Goal: Task Accomplishment & Management: Manage account settings

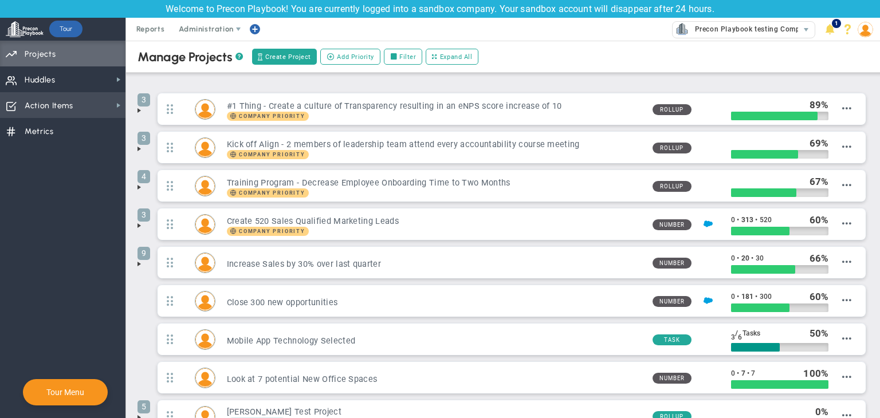
drag, startPoint x: 72, startPoint y: 108, endPoint x: 83, endPoint y: 111, distance: 10.6
click at [72, 108] on font "Action Items" at bounding box center [49, 106] width 49 height 10
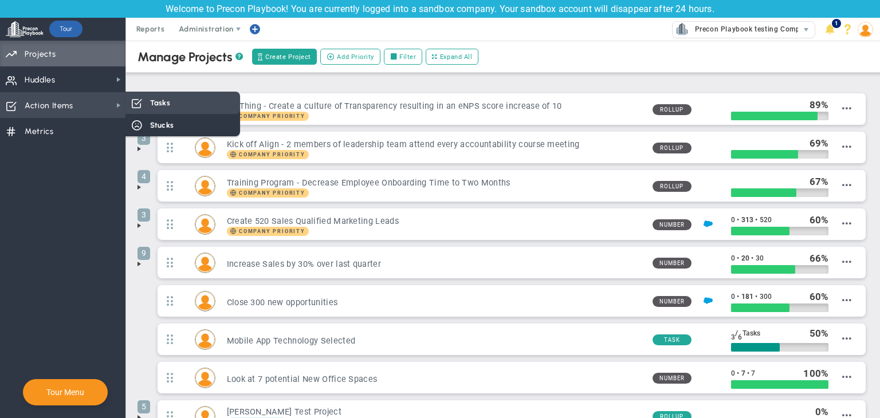
click at [152, 103] on font "Tasks" at bounding box center [160, 103] width 20 height 9
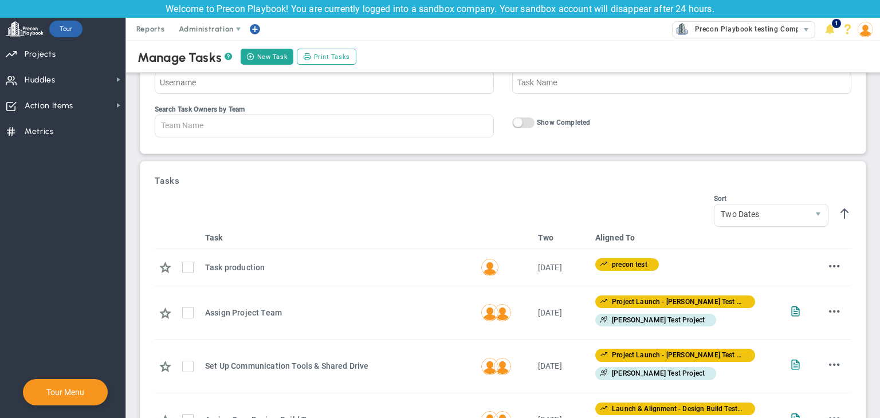
scroll to position [57, 0]
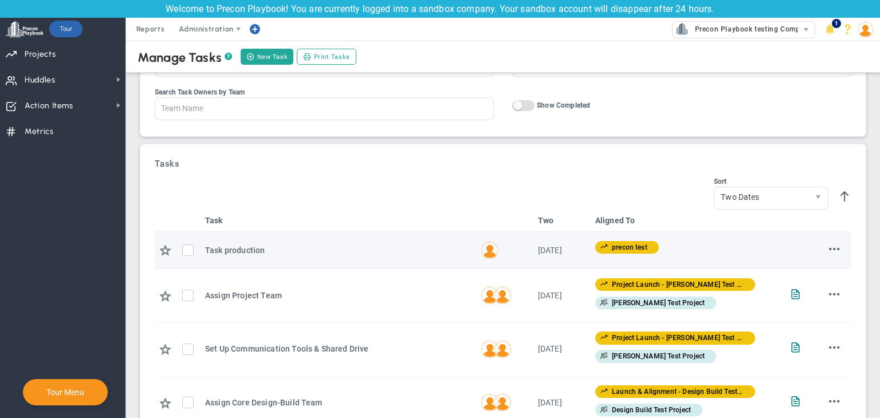
click at [829, 246] on span at bounding box center [834, 249] width 11 height 11
click at [798, 273] on font "Edit" at bounding box center [804, 272] width 13 height 8
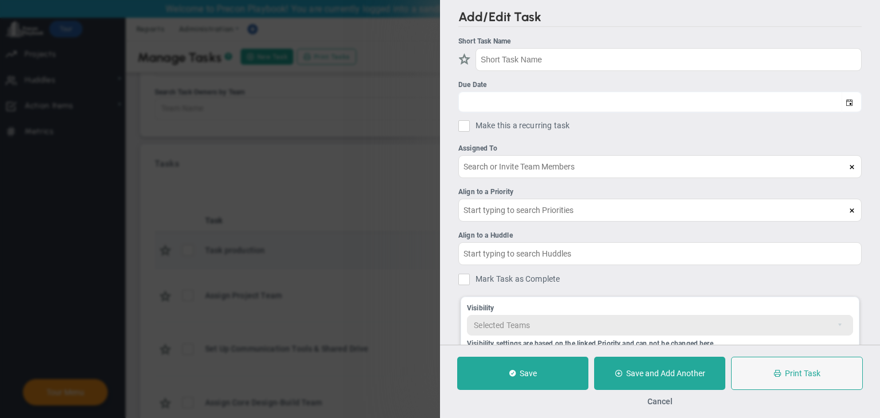
type input "Task prod"
type input "[DATE]"
type input "[PERSON_NAME] A"
type input "test precon"
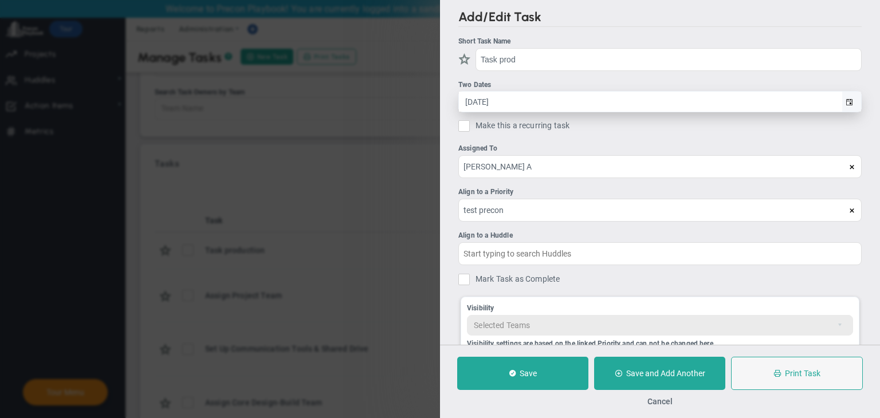
click at [846, 100] on span "select" at bounding box center [849, 102] width 7 height 7
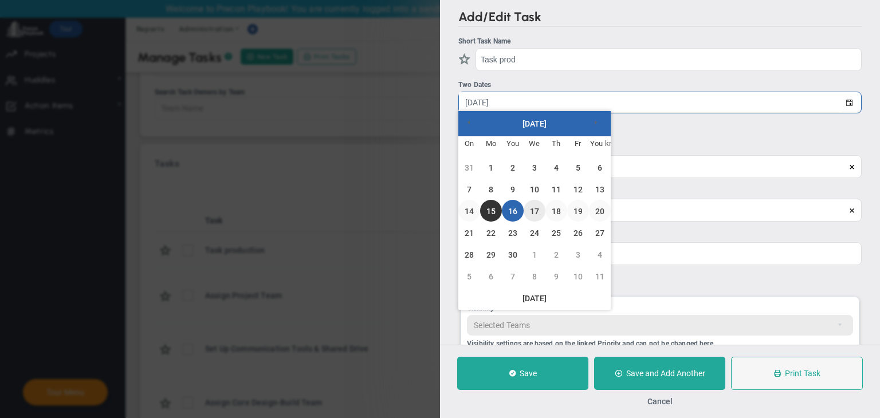
click at [543, 210] on link "17" at bounding box center [535, 211] width 22 height 22
type input "[DATE]"
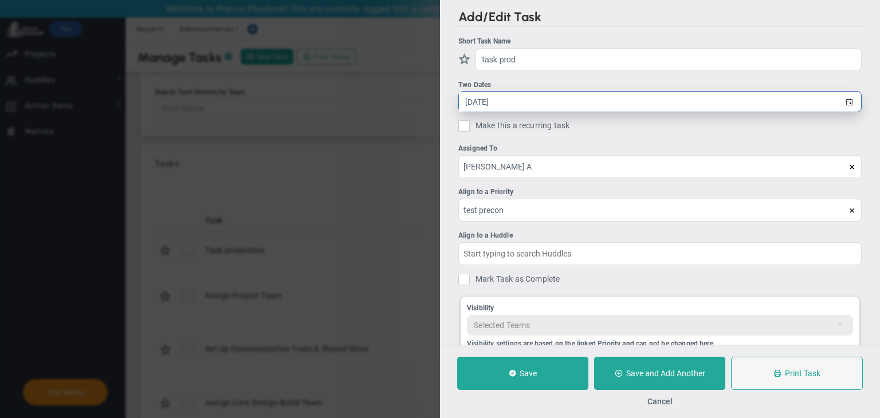
click at [842, 106] on span "select" at bounding box center [851, 102] width 19 height 20
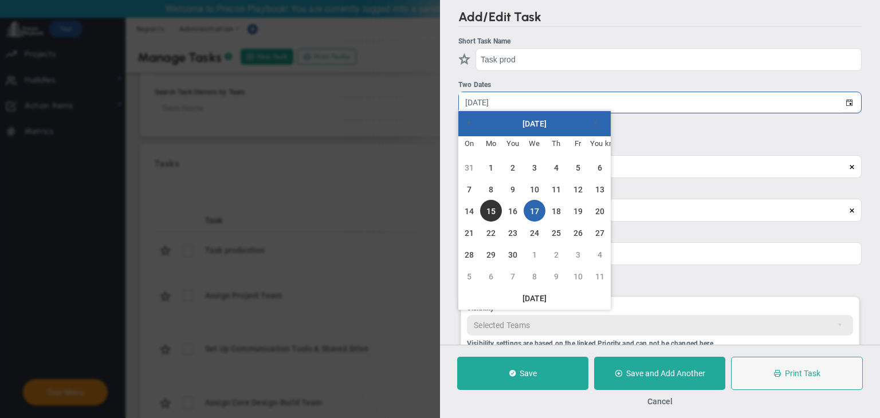
click at [692, 152] on div "Assigned To" at bounding box center [658, 148] width 401 height 11
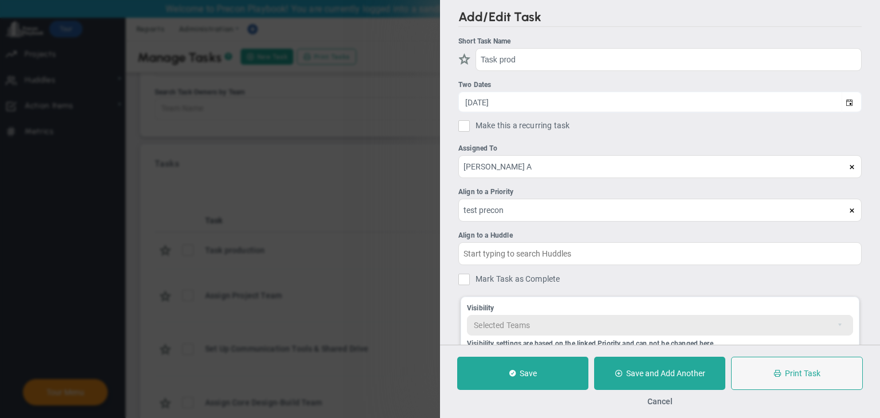
scroll to position [97, 0]
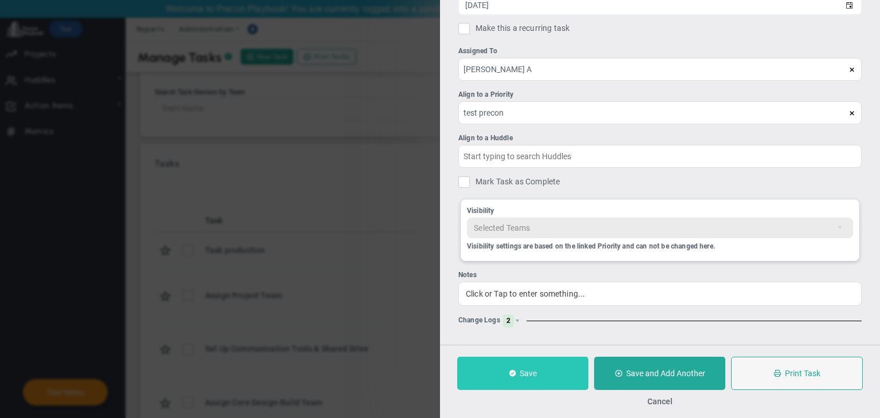
click at [572, 362] on button "Save" at bounding box center [522, 373] width 131 height 33
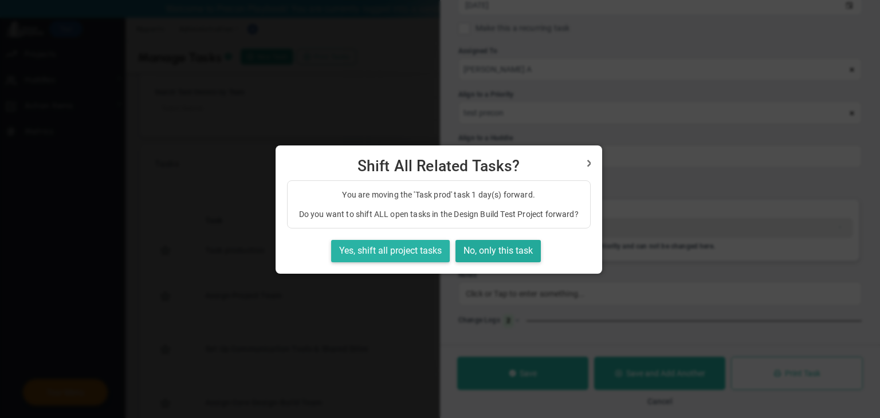
click at [432, 253] on font "Yes, shift all project tasks" at bounding box center [390, 250] width 103 height 11
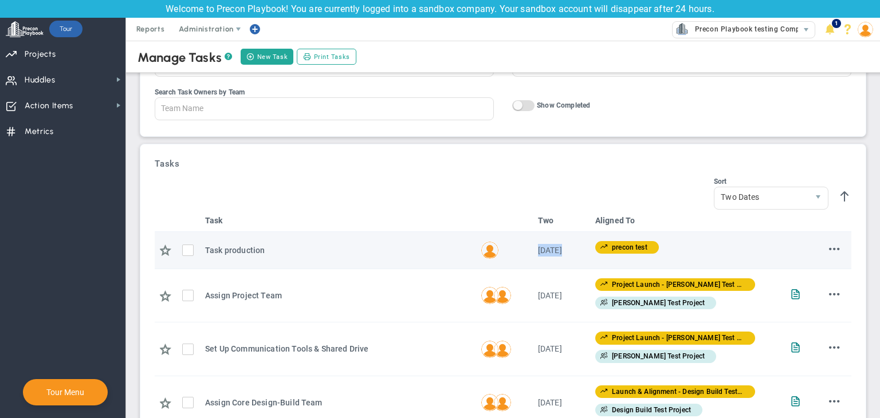
drag, startPoint x: 583, startPoint y: 258, endPoint x: 533, endPoint y: 256, distance: 49.9
click at [533, 256] on tr "Task production Task production Task prod [PERSON_NAME] A [DATE] [DATE] precon …" at bounding box center [503, 250] width 697 height 37
click at [830, 250] on span at bounding box center [834, 249] width 11 height 11
click at [821, 245] on div "Add Note Edit [GEOGRAPHIC_DATA]" at bounding box center [816, 272] width 47 height 57
click at [812, 269] on li "Edit" at bounding box center [817, 272] width 46 height 14
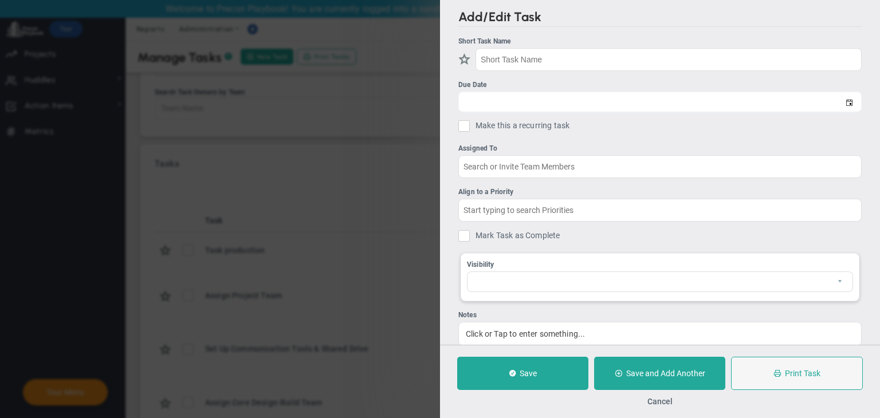
type input "Task prod"
type input "[DATE]"
type input "[PERSON_NAME] A"
type input "test precon"
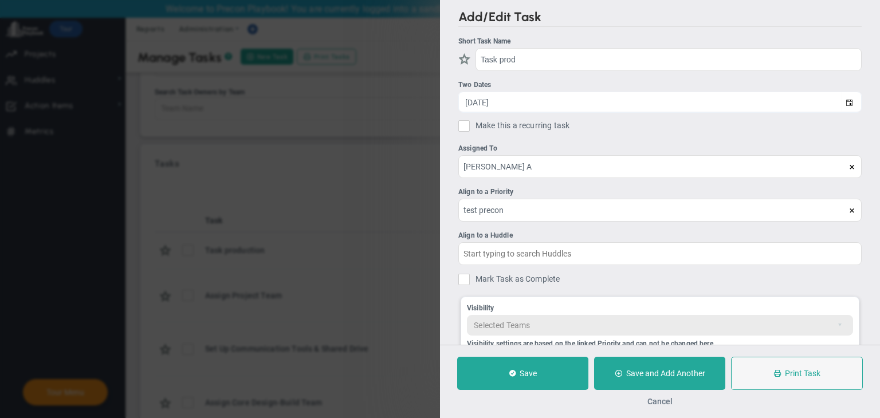
click at [662, 397] on font "Cancel" at bounding box center [660, 401] width 25 height 9
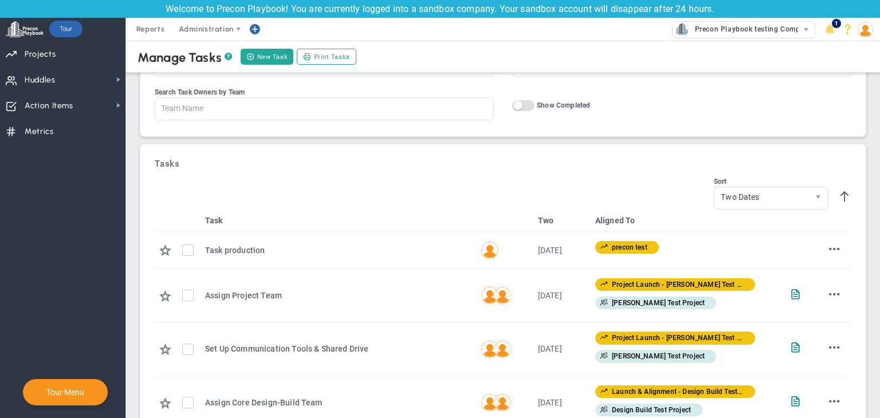
drag, startPoint x: 661, startPoint y: 199, endPoint x: 653, endPoint y: 216, distance: 19.2
click at [661, 199] on div "Sort Two Dates EndDate" at bounding box center [503, 194] width 697 height 32
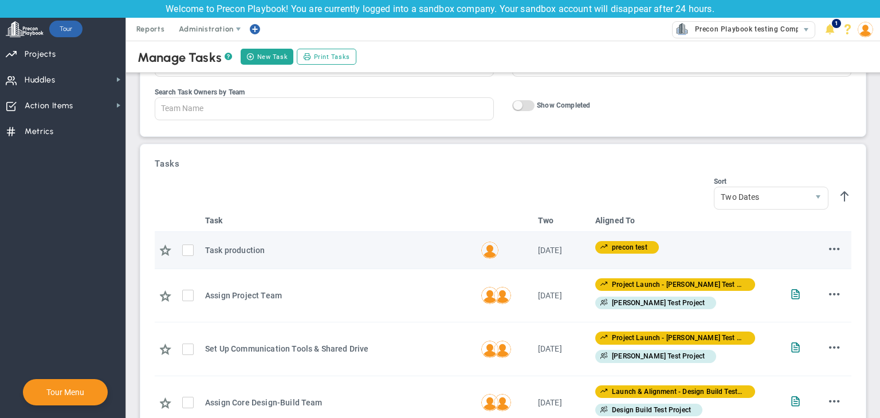
click at [562, 252] on font "[DATE]" at bounding box center [550, 250] width 24 height 9
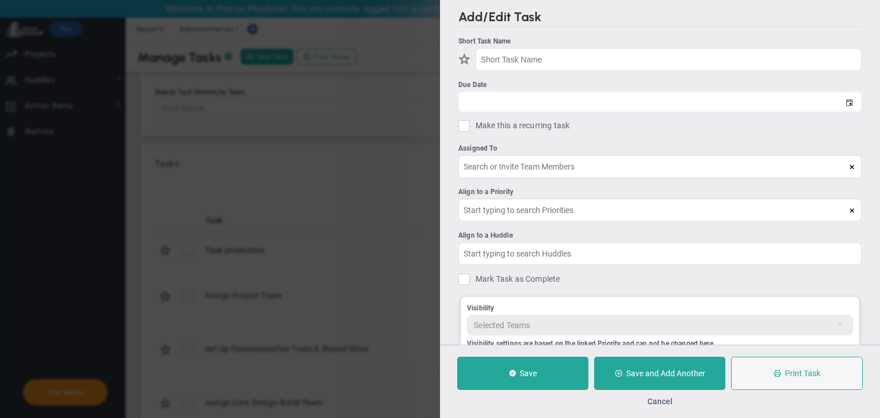
type input "Task prod"
type input "[DATE]"
type input "[PERSON_NAME] A"
type input "test precon"
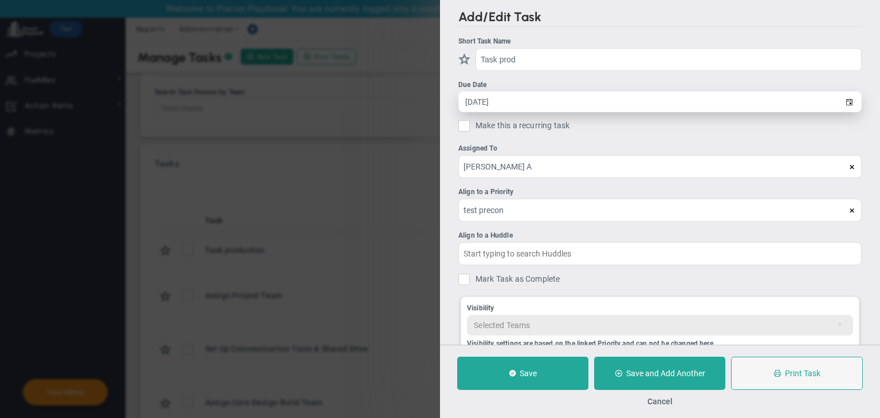
click at [601, 110] on input "[DATE]" at bounding box center [650, 102] width 383 height 20
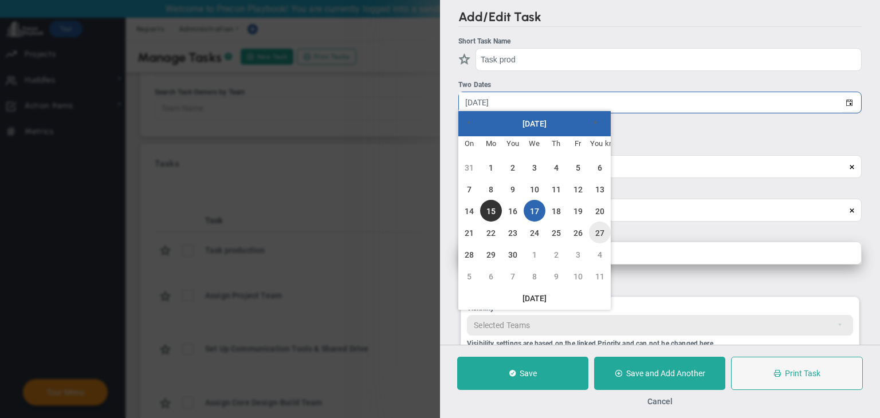
click at [604, 234] on font "27" at bounding box center [599, 233] width 9 height 9
type input "[DATE]"
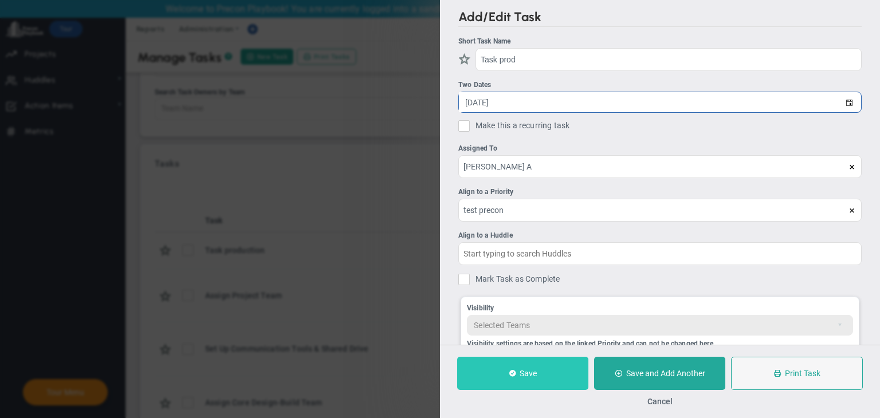
click at [565, 378] on button "Save" at bounding box center [522, 373] width 131 height 33
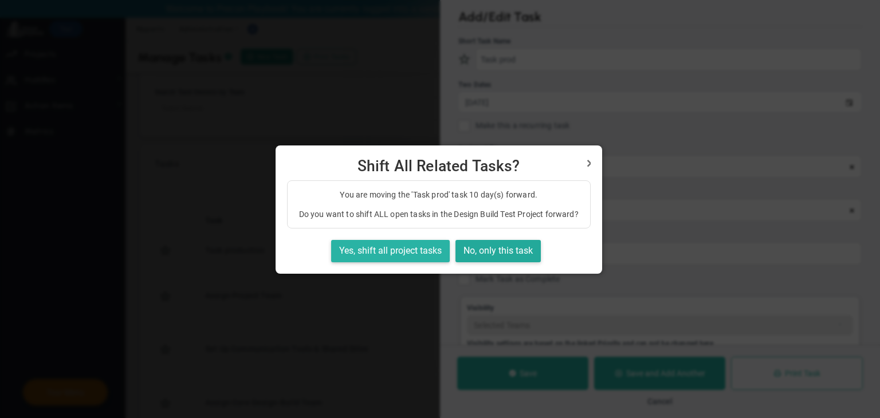
click at [406, 262] on button "Yes, shift all project tasks" at bounding box center [390, 251] width 119 height 22
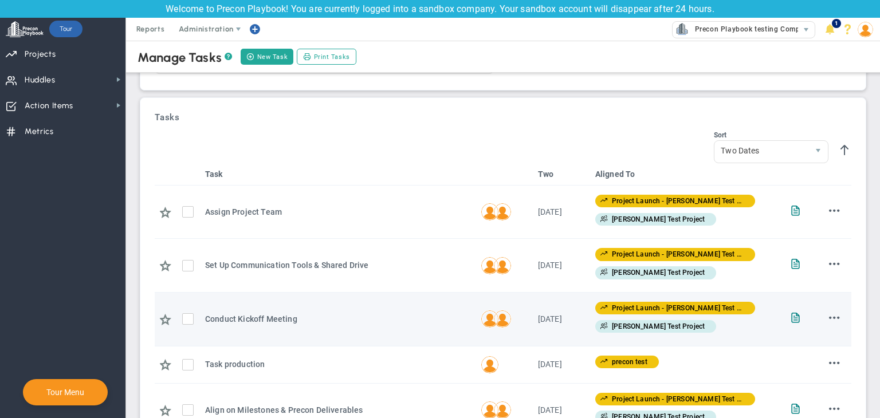
scroll to position [344, 0]
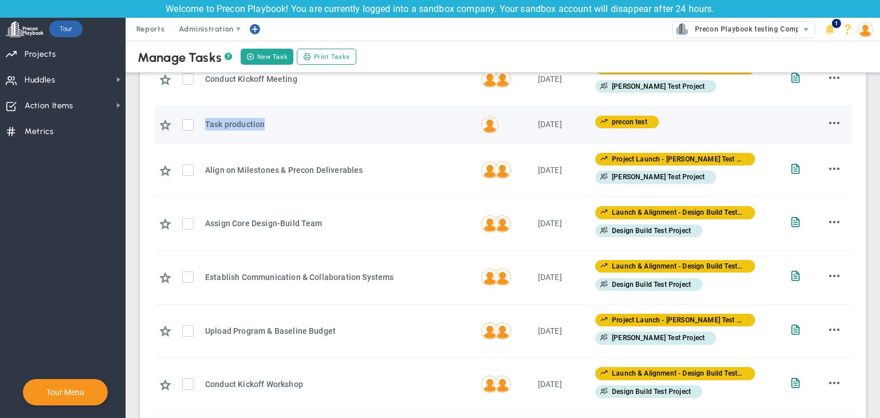
drag, startPoint x: 285, startPoint y: 120, endPoint x: 205, endPoint y: 132, distance: 81.1
click at [205, 132] on td "Task production Task production Task prod" at bounding box center [339, 125] width 276 height 37
drag, startPoint x: 574, startPoint y: 127, endPoint x: 528, endPoint y: 134, distance: 46.4
click at [534, 134] on td "[DATE] [DATE]" at bounding box center [562, 125] width 57 height 37
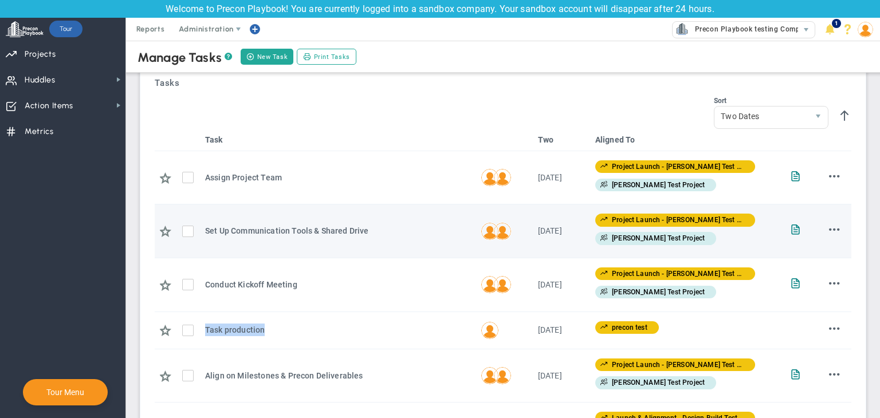
scroll to position [0, 0]
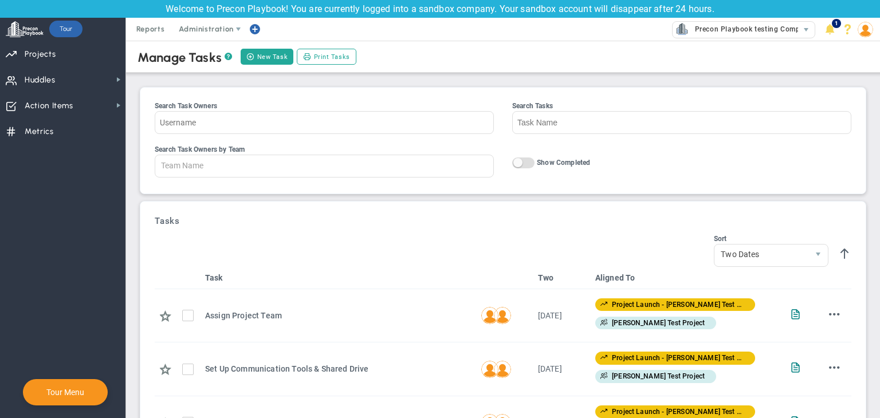
drag, startPoint x: 491, startPoint y: 215, endPoint x: 497, endPoint y: 221, distance: 8.5
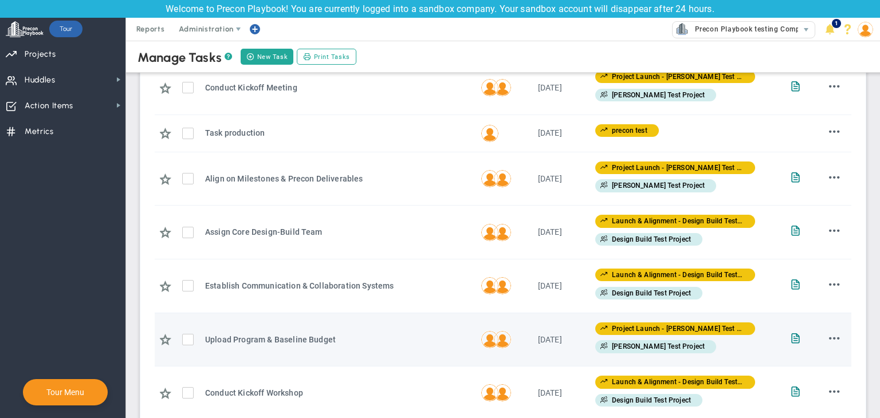
scroll to position [287, 0]
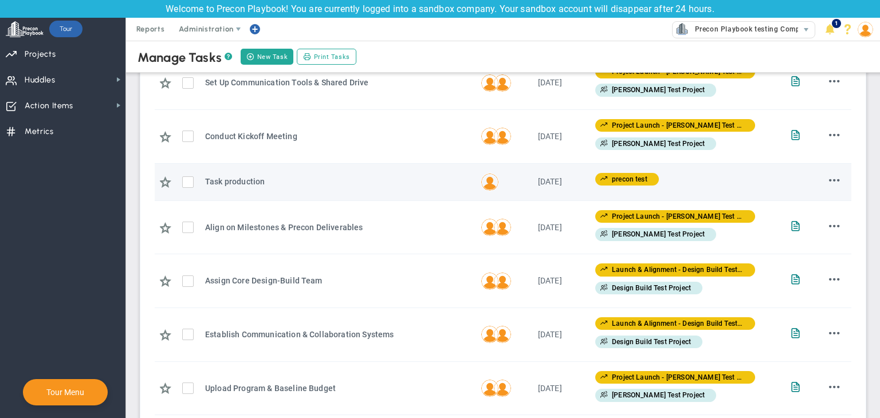
click at [817, 185] on div "Add Note Edit [GEOGRAPHIC_DATA]" at bounding box center [828, 182] width 23 height 14
click at [829, 183] on span at bounding box center [834, 180] width 11 height 11
click at [806, 201] on li "Edit" at bounding box center [817, 203] width 46 height 14
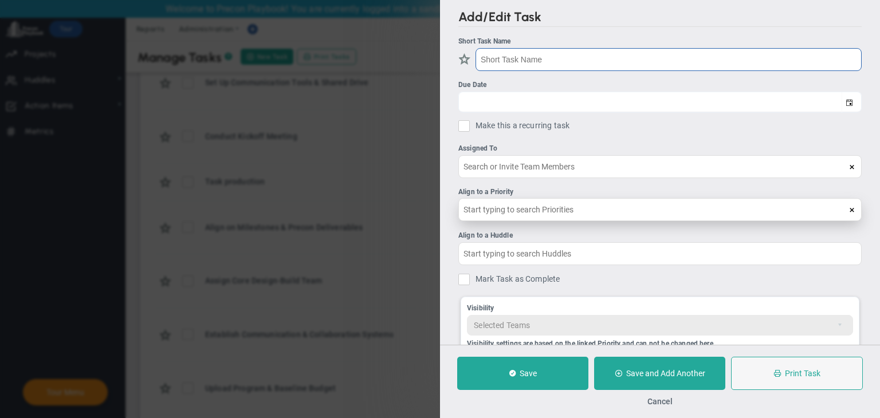
type input "Task prod"
type input "[DATE]"
type input "[PERSON_NAME] A"
type input "test precon"
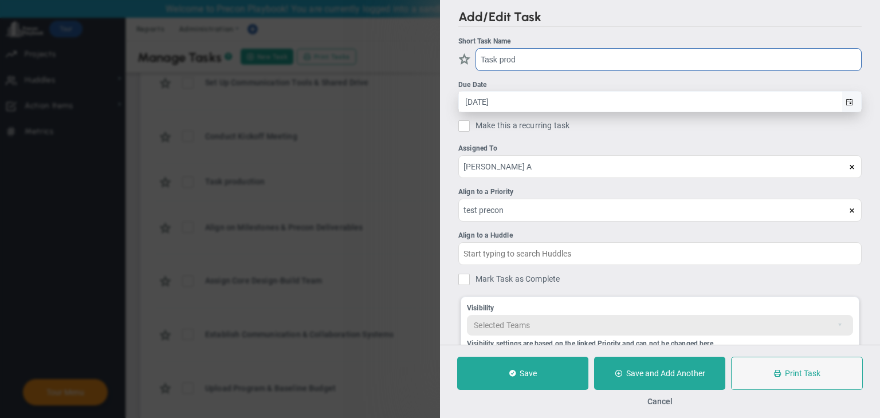
click at [842, 97] on span "select" at bounding box center [851, 102] width 19 height 20
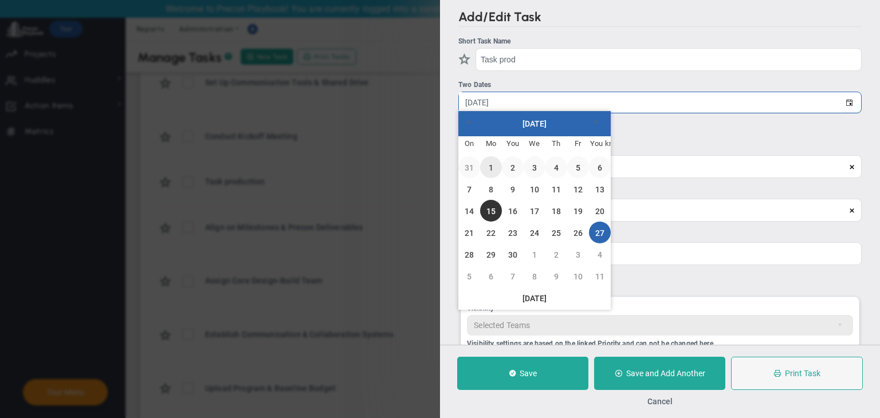
click at [493, 169] on font "1" at bounding box center [491, 167] width 5 height 9
type input "[DATE]"
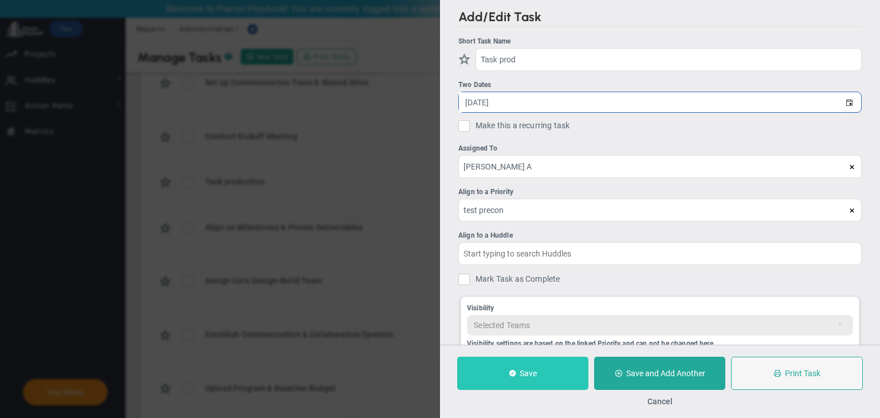
click at [546, 372] on button "Save" at bounding box center [522, 373] width 131 height 33
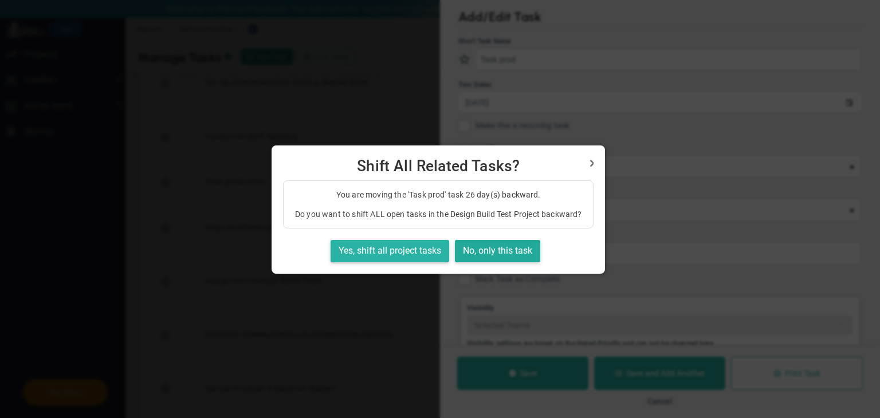
click at [397, 252] on font "Yes, shift all project tasks" at bounding box center [390, 250] width 103 height 11
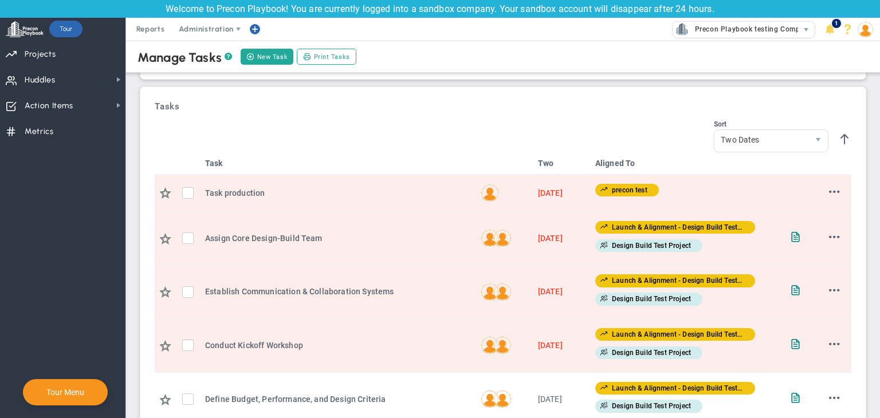
scroll to position [57, 0]
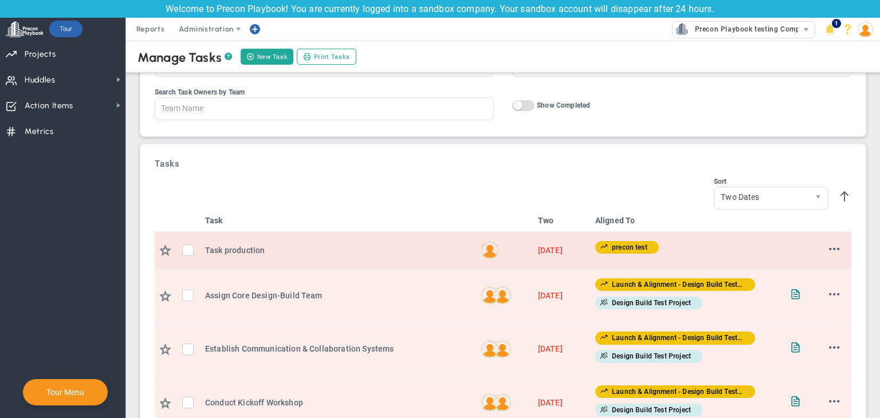
click at [829, 250] on span at bounding box center [834, 249] width 11 height 11
click at [803, 269] on li "Edit" at bounding box center [817, 272] width 46 height 14
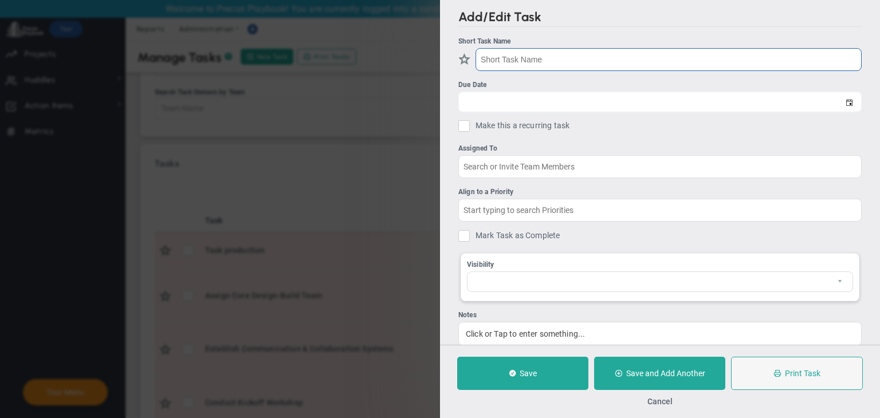
type input "Task prod"
type input "[DATE]"
type input "[PERSON_NAME] A"
type input "test precon"
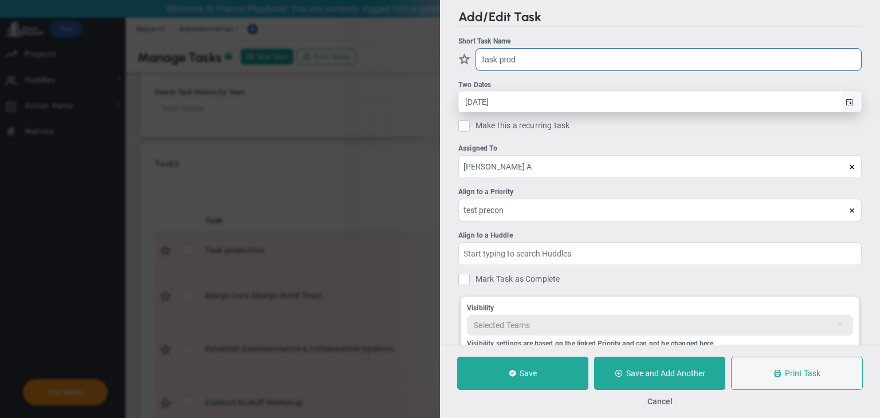
click at [842, 104] on span "select" at bounding box center [851, 102] width 19 height 20
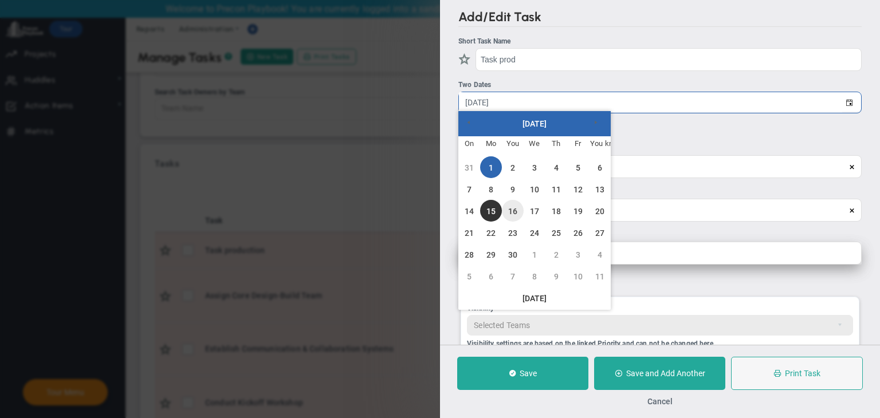
click at [514, 213] on font "16" at bounding box center [512, 211] width 9 height 9
type input "[DATE]"
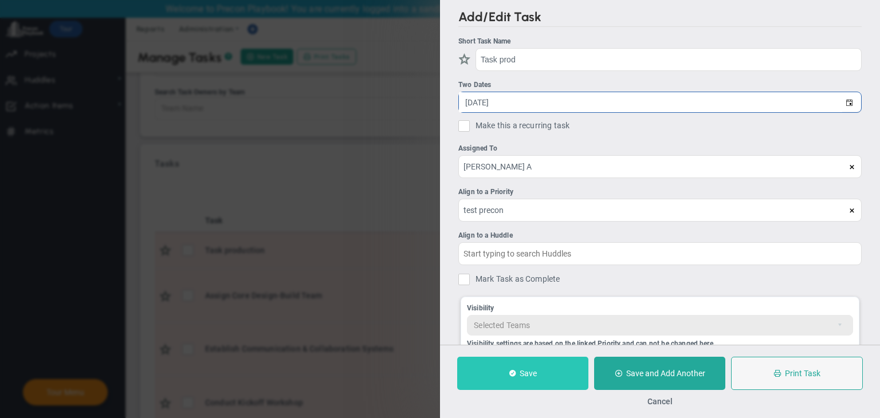
click at [535, 383] on button "Save" at bounding box center [522, 373] width 131 height 33
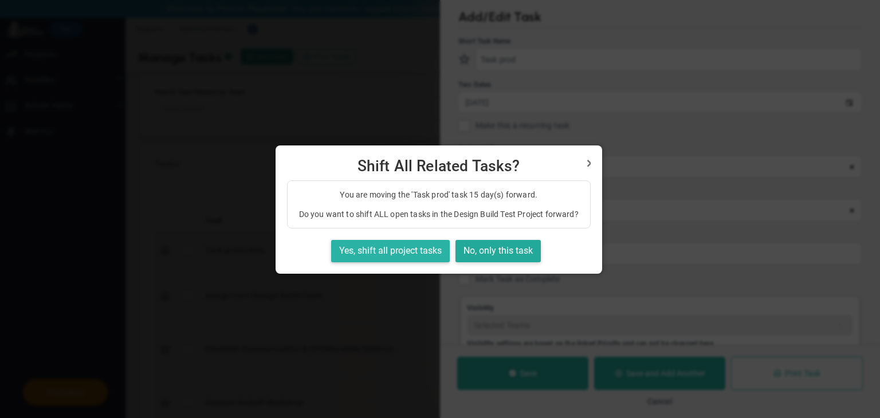
click at [436, 247] on font "Yes, shift all project tasks" at bounding box center [390, 250] width 103 height 11
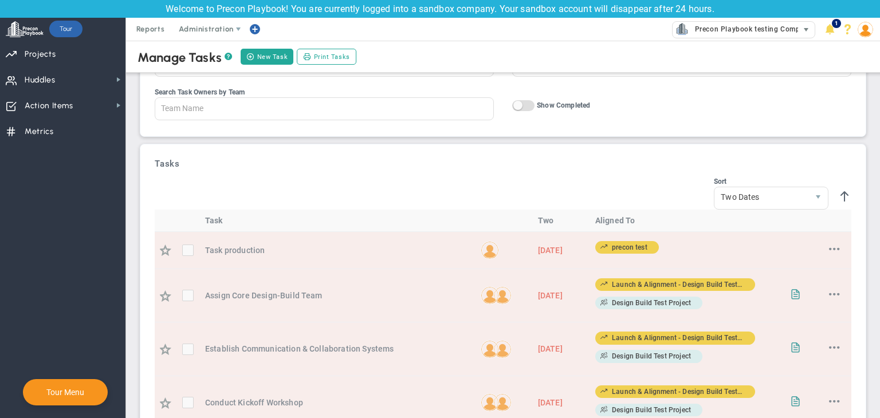
click at [689, 22] on span "Precon Playbook testing Company (Sandbox)" at bounding box center [769, 29] width 160 height 15
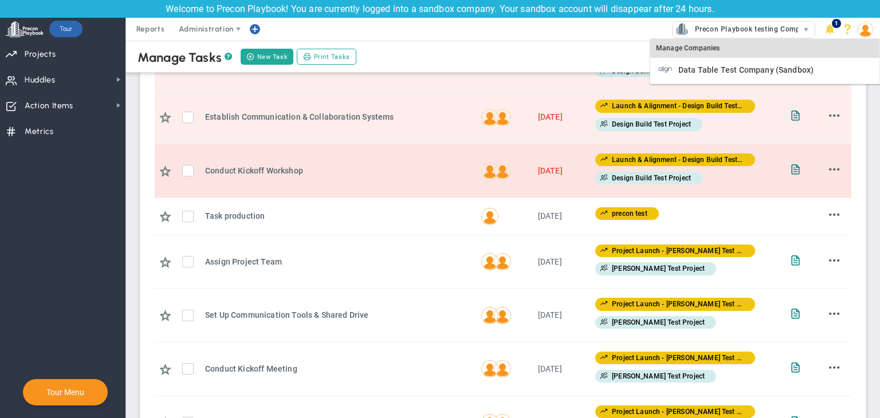
scroll to position [124, 0]
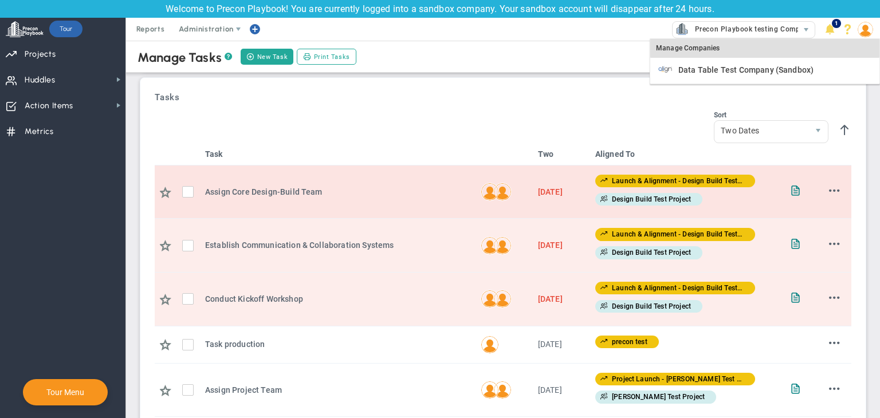
click at [830, 182] on td "Add Note Edit [GEOGRAPHIC_DATA]" at bounding box center [829, 193] width 46 height 54
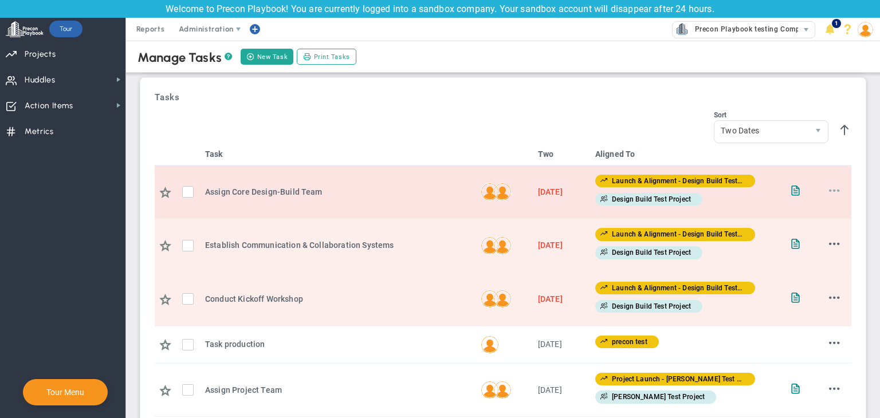
click at [829, 188] on span at bounding box center [834, 190] width 11 height 11
click at [806, 210] on li "Edit" at bounding box center [817, 213] width 46 height 14
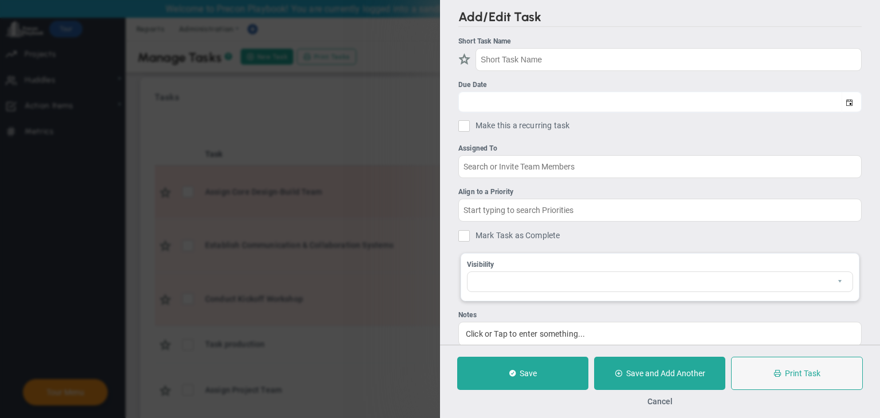
type input "Assign Core Design-Build Team"
type input "[DATE]"
type input "[PERSON_NAME] A"
type input "Launch & Alignment - Design Build Test Project"
type input "Design Build Test Project"
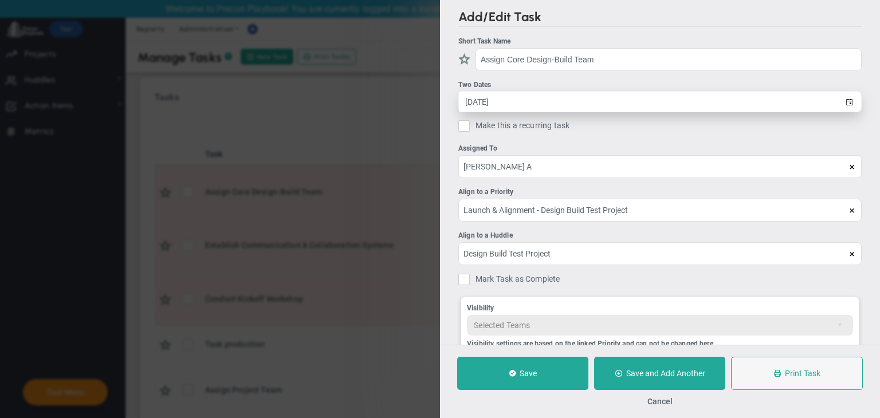
click at [809, 111] on span "[DATE]" at bounding box center [659, 101] width 403 height 21
click at [808, 110] on input "[DATE]" at bounding box center [650, 102] width 383 height 20
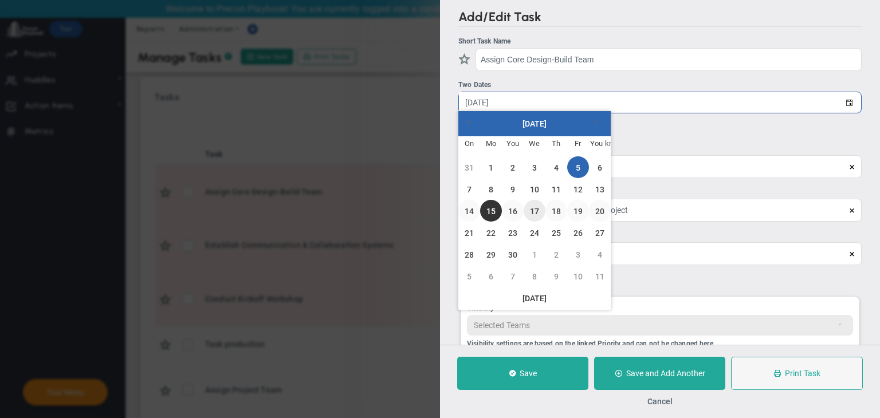
click at [534, 213] on font "17" at bounding box center [534, 211] width 9 height 9
type input "[DATE]"
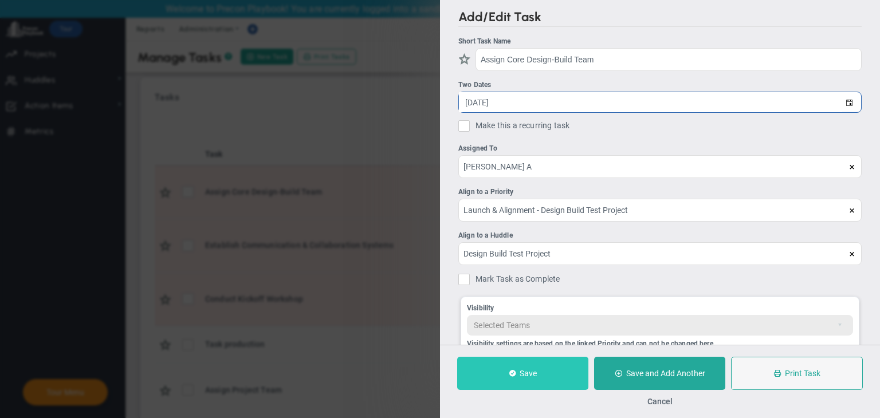
click at [551, 365] on button "Save" at bounding box center [522, 373] width 131 height 33
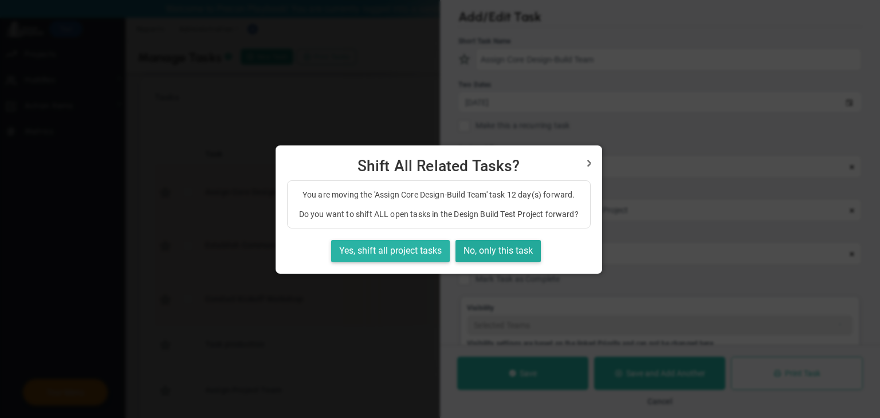
click at [429, 243] on button "Yes, shift all project tasks" at bounding box center [390, 251] width 119 height 22
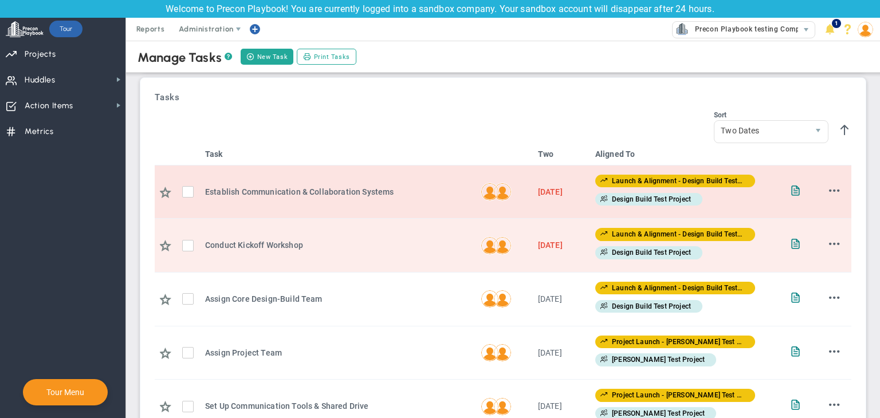
click at [833, 187] on td "Add Note Edit [GEOGRAPHIC_DATA]" at bounding box center [829, 193] width 46 height 54
click at [830, 194] on span at bounding box center [834, 190] width 11 height 11
click at [806, 215] on li "Edit" at bounding box center [817, 213] width 46 height 14
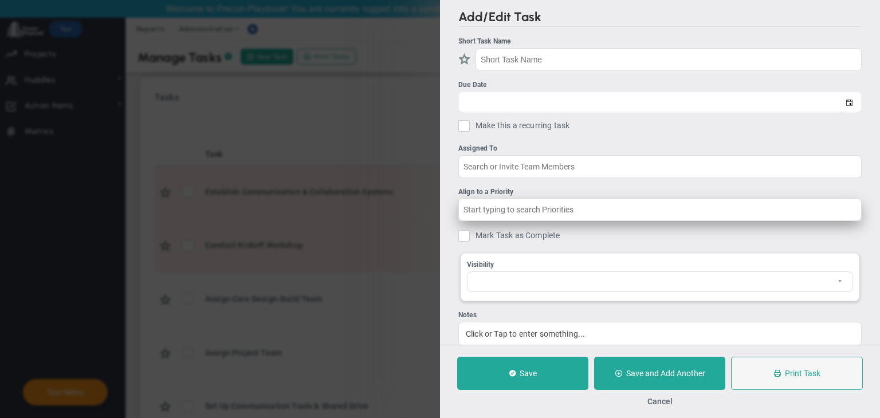
type input "Establish Communication & Collaboration Systems"
type input "[DATE]"
type input "[PERSON_NAME] A"
type input "Launch & Alignment - Design Build Test Project"
type input "Design Build Test Project"
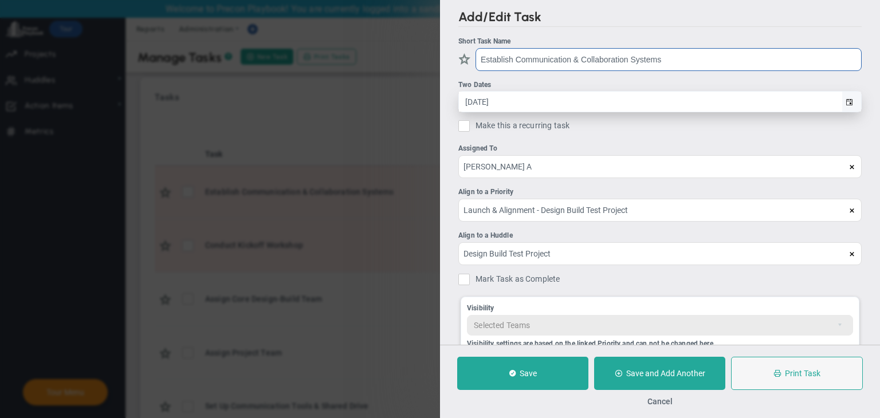
click at [842, 104] on span "select" at bounding box center [851, 102] width 19 height 20
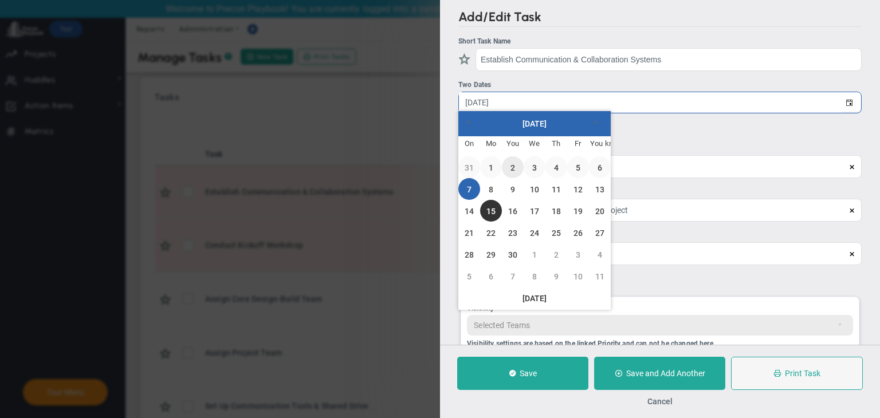
click at [505, 172] on link "2" at bounding box center [513, 167] width 22 height 22
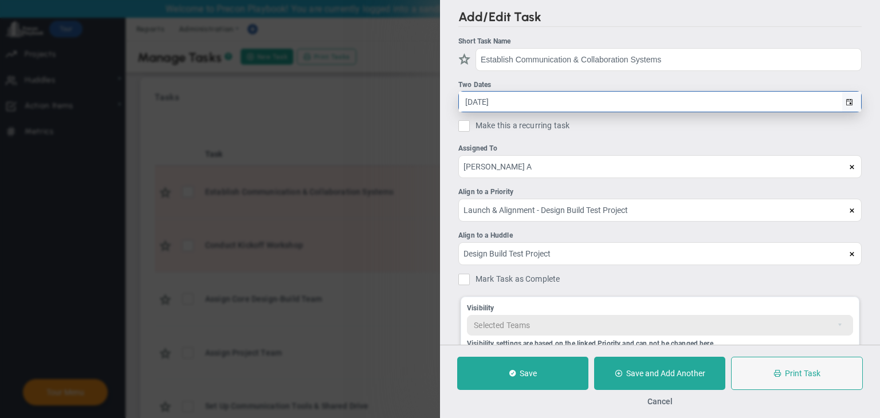
click at [846, 105] on span "select" at bounding box center [849, 102] width 7 height 7
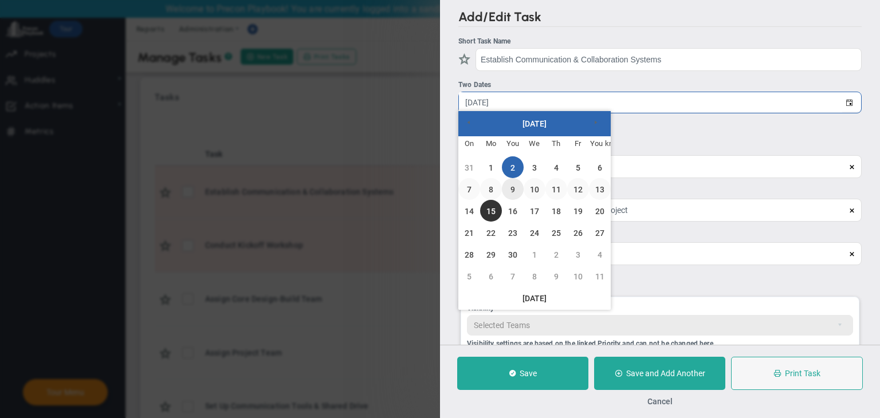
drag, startPoint x: 515, startPoint y: 194, endPoint x: 519, endPoint y: 199, distance: 6.9
click at [516, 195] on link "9" at bounding box center [513, 189] width 22 height 22
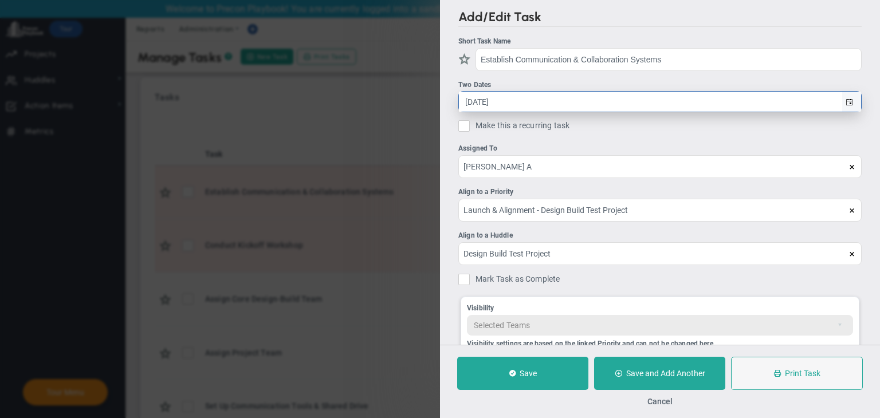
click at [842, 100] on span "select" at bounding box center [851, 102] width 19 height 20
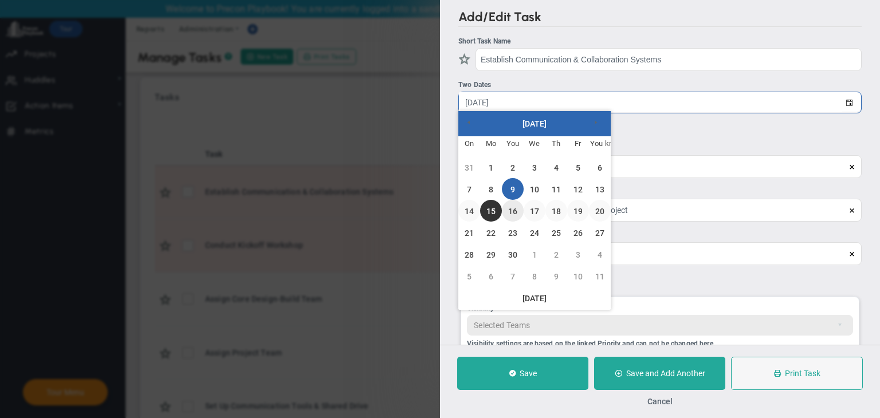
click at [521, 209] on link "16" at bounding box center [513, 211] width 22 height 22
type input "[DATE]"
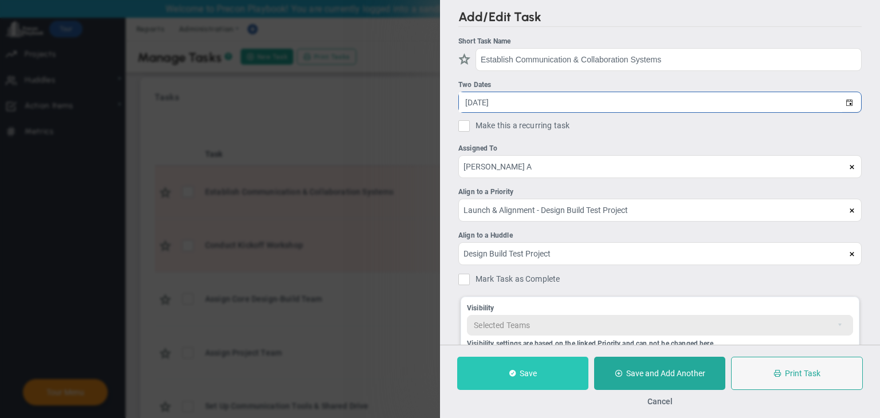
click at [531, 360] on button "Save" at bounding box center [522, 373] width 131 height 33
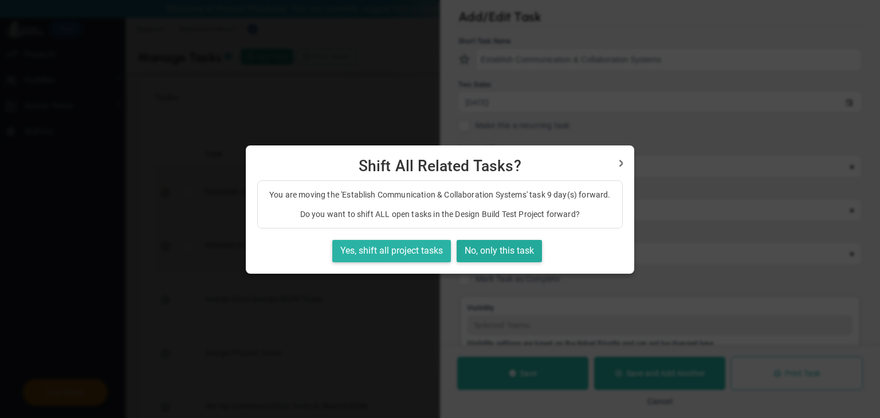
click at [378, 246] on font "Yes, shift all project tasks" at bounding box center [391, 250] width 103 height 11
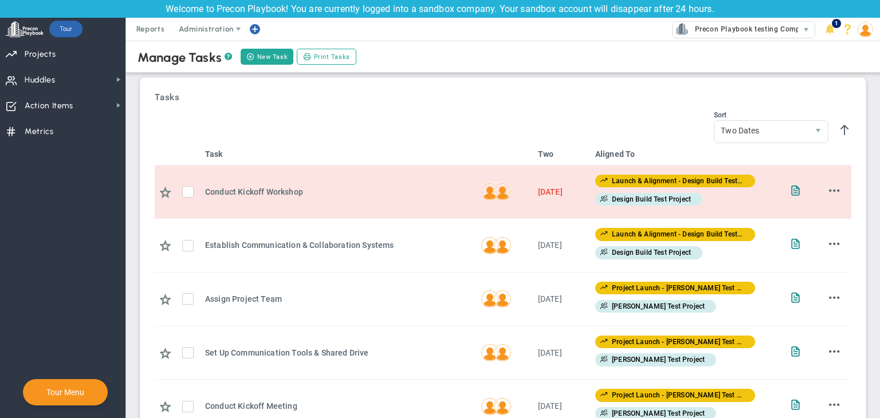
drag, startPoint x: 825, startPoint y: 193, endPoint x: 816, endPoint y: 204, distance: 14.2
click at [829, 193] on span at bounding box center [834, 190] width 11 height 11
click at [798, 216] on font "Edit" at bounding box center [804, 213] width 13 height 8
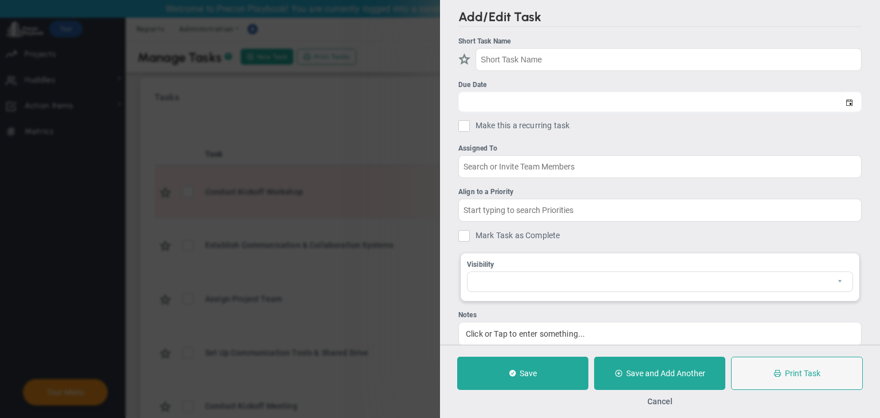
type input "Conduct Kickoff Workshop"
type input "[DATE]"
type input "[PERSON_NAME] A"
type input "Launch & Alignment - Design Build Test Project"
type input "Design Build Test Project"
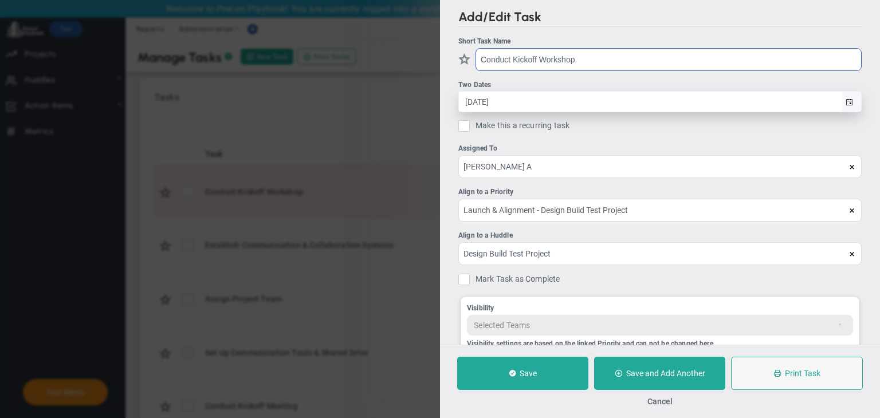
click at [844, 107] on span "select" at bounding box center [851, 102] width 19 height 20
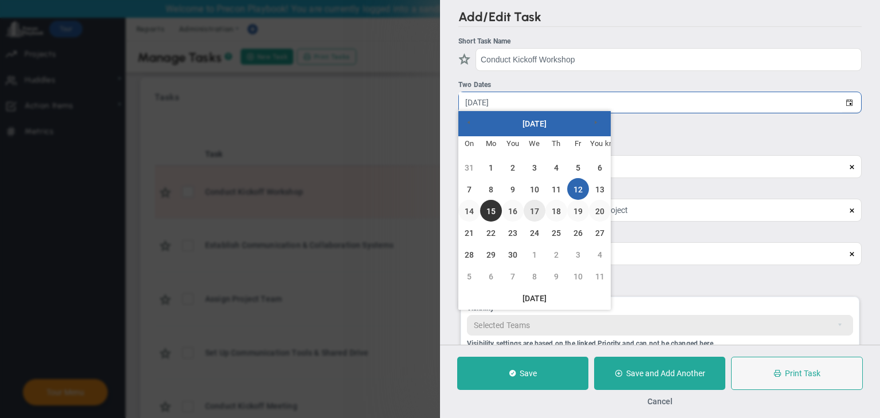
drag, startPoint x: 535, startPoint y: 201, endPoint x: 547, endPoint y: 218, distance: 21.8
click at [536, 201] on link "17" at bounding box center [535, 211] width 22 height 22
type input "[DATE]"
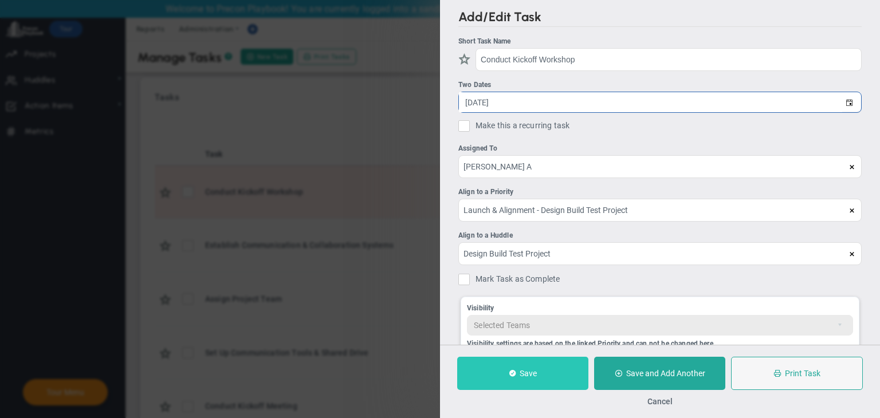
click at [517, 379] on button "Save" at bounding box center [522, 373] width 131 height 33
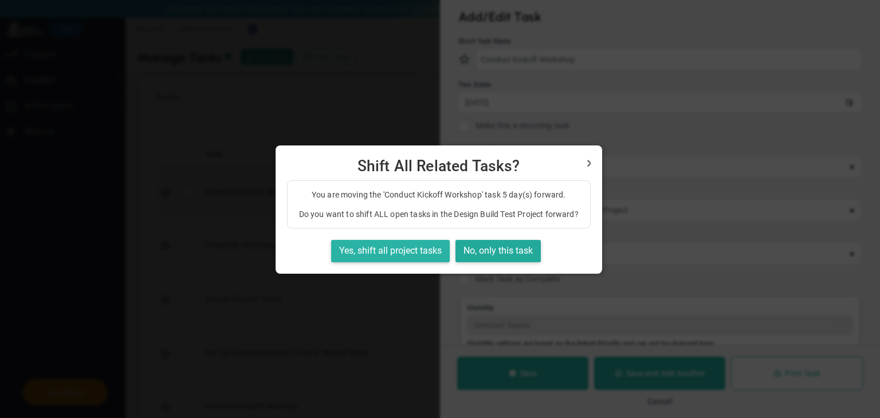
click at [440, 256] on font "Yes, shift all project tasks" at bounding box center [390, 250] width 103 height 11
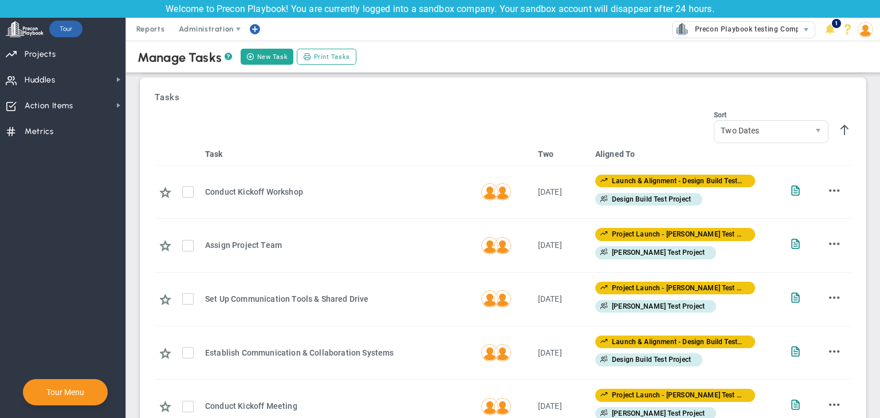
click at [535, 101] on h3 "Tasks" at bounding box center [503, 97] width 697 height 10
drag, startPoint x: 474, startPoint y: 38, endPoint x: 449, endPoint y: 40, distance: 25.3
click at [449, 39] on div "Strategy One-Page Strategic Plan Alignment Checklist 4D Vision Summary Function…" at bounding box center [440, 29] width 880 height 23
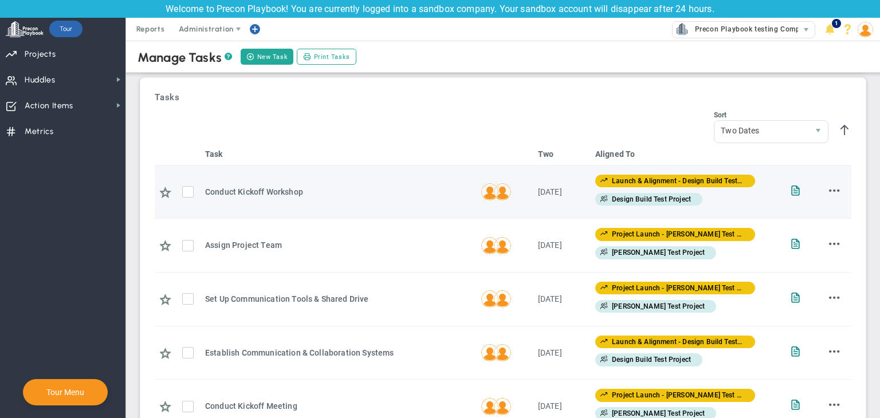
click at [829, 194] on span at bounding box center [834, 190] width 11 height 11
click at [809, 214] on li "Edit" at bounding box center [817, 213] width 46 height 14
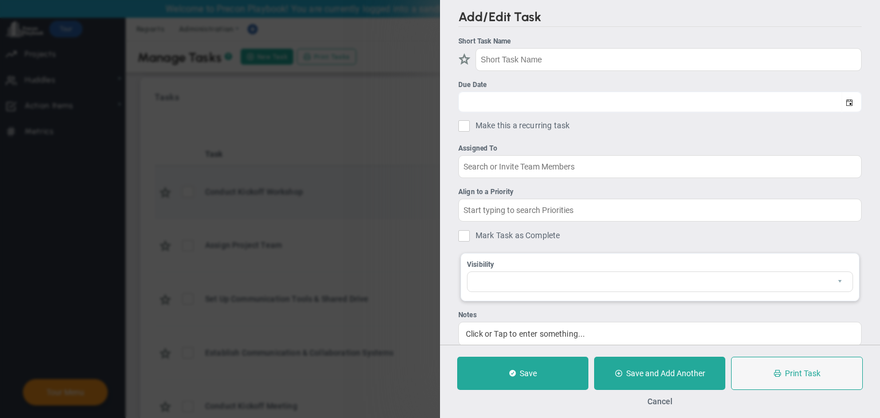
type input "Conduct Kickoff Workshop"
type input "[DATE]"
type input "[PERSON_NAME] A"
type input "Launch & Alignment - Design Build Test Project"
type input "Design Build Test Project"
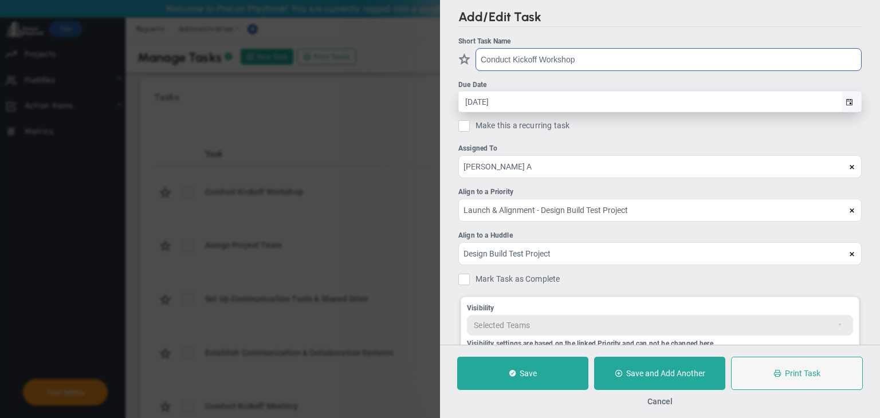
click at [846, 106] on span "select" at bounding box center [851, 102] width 19 height 20
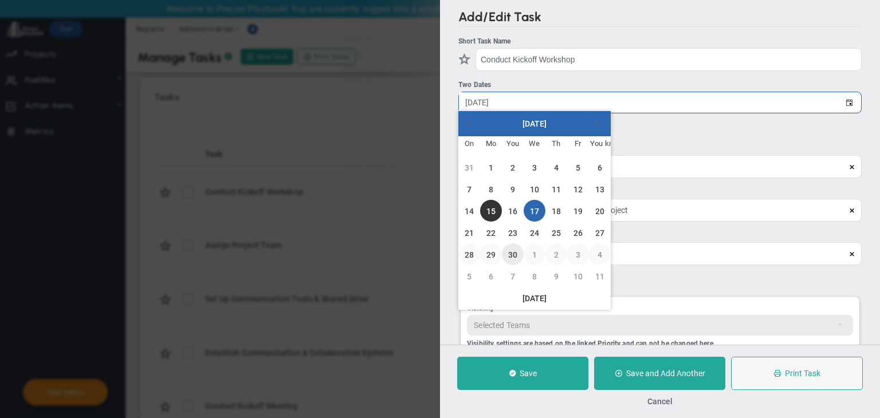
click at [525, 254] on link "1" at bounding box center [535, 255] width 22 height 22
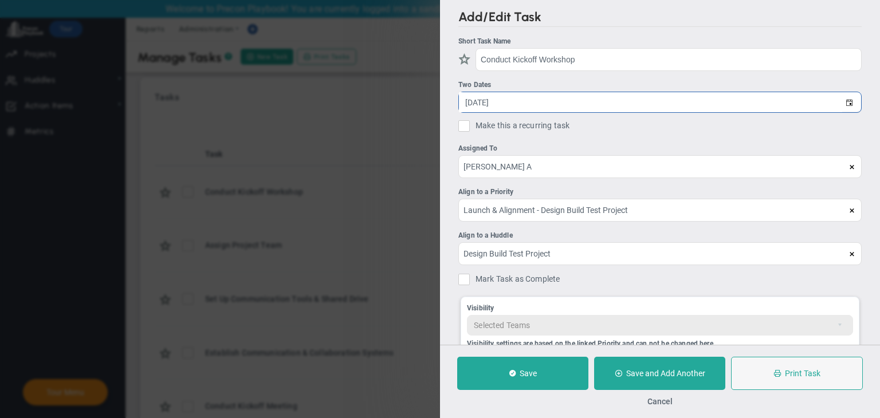
click at [846, 100] on span "select" at bounding box center [849, 103] width 7 height 7
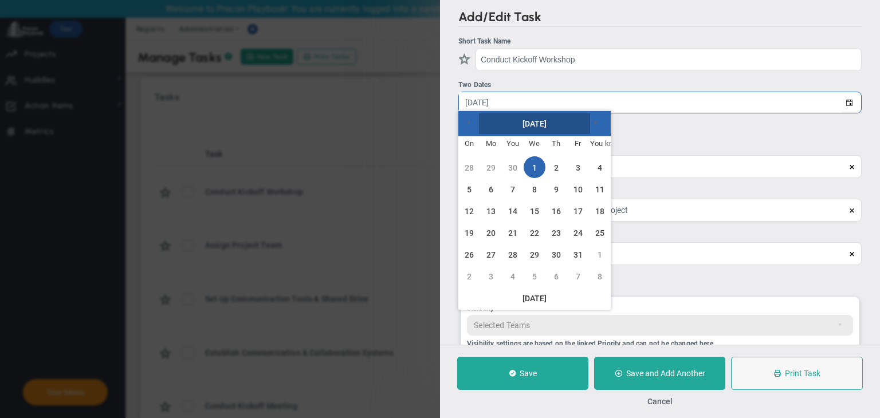
click at [547, 128] on font "[DATE]" at bounding box center [535, 123] width 25 height 9
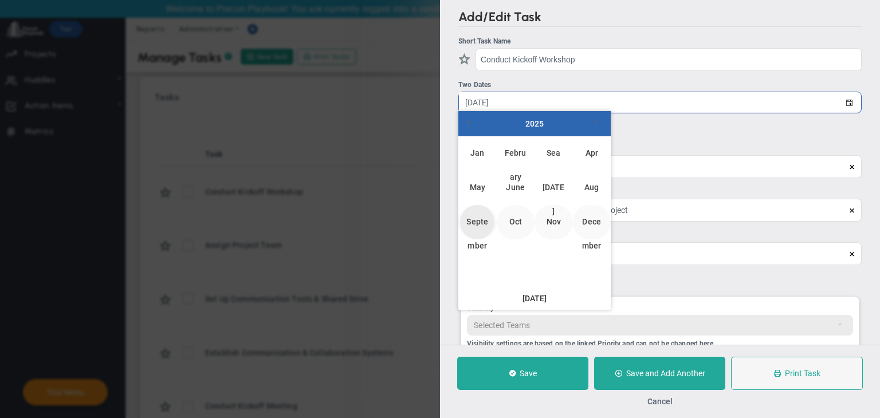
click at [486, 223] on font "September" at bounding box center [477, 233] width 22 height 33
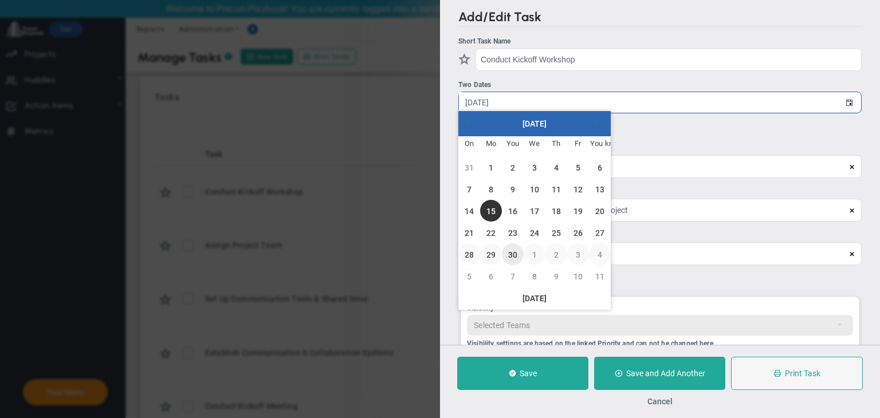
click at [516, 253] on font "30" at bounding box center [512, 254] width 9 height 9
type input "[DATE]"
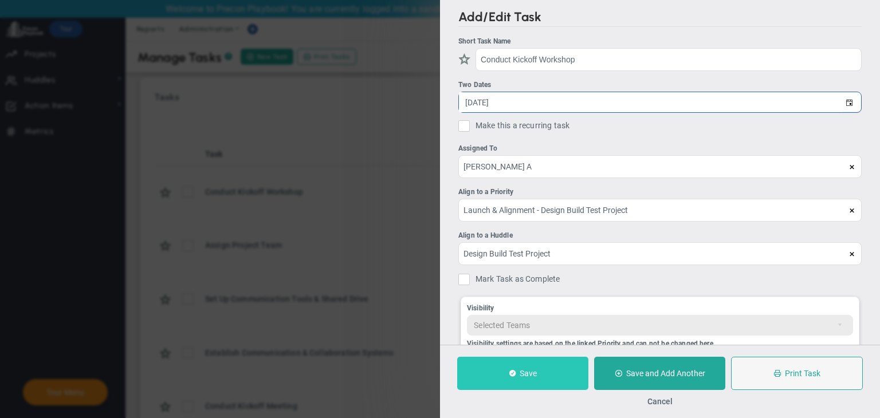
click at [557, 362] on button "Save" at bounding box center [522, 373] width 131 height 33
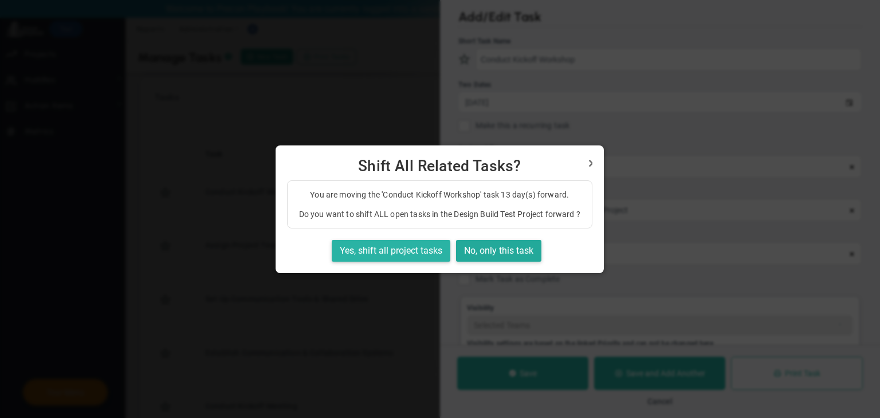
click at [409, 250] on button "Yes, shift all project tasks" at bounding box center [391, 251] width 119 height 22
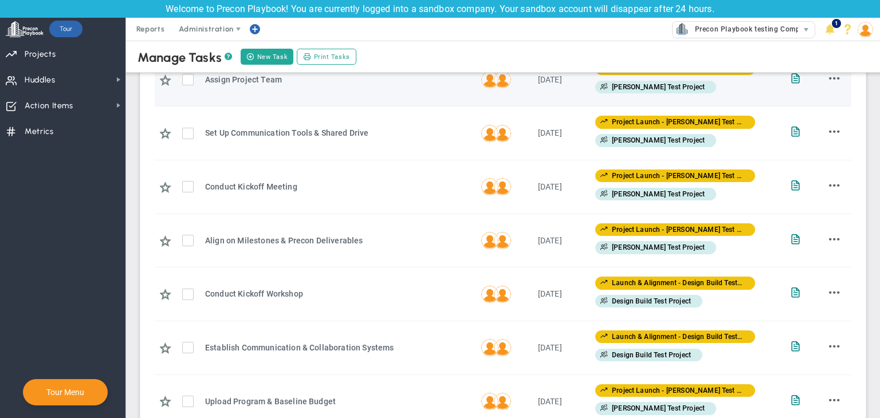
scroll to position [238, 0]
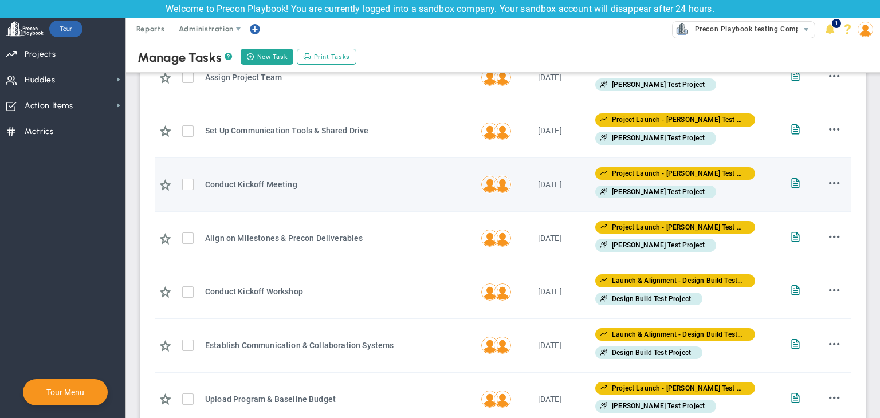
drag, startPoint x: 526, startPoint y: 182, endPoint x: 572, endPoint y: 183, distance: 46.4
click at [572, 183] on tr "Conduct Kickoff Meeting Conduct Kickoff Meeting Conduct Kickoff Meeting [PERSON…" at bounding box center [503, 185] width 697 height 54
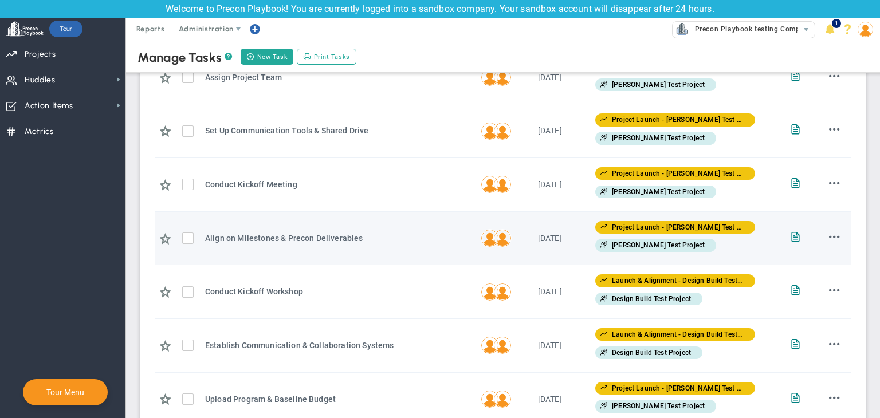
scroll to position [181, 0]
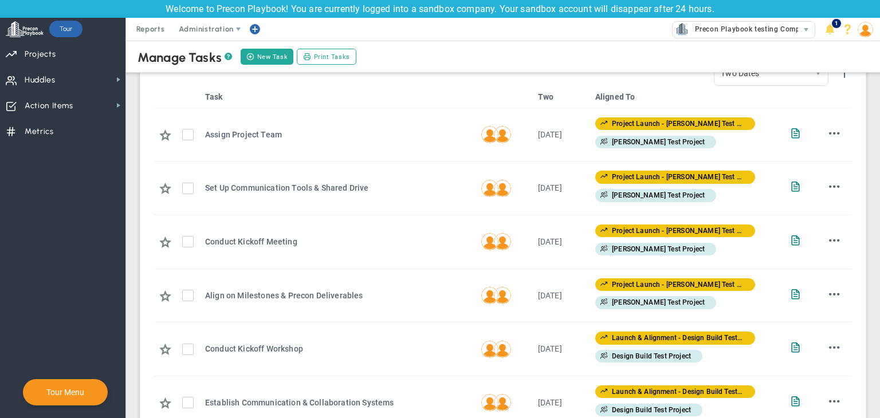
click at [465, 97] on th "Task" at bounding box center [339, 97] width 276 height 22
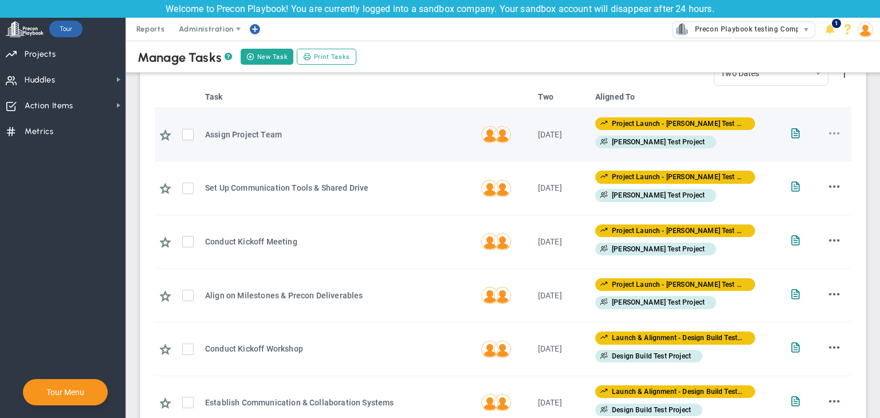
click at [829, 135] on span at bounding box center [834, 133] width 11 height 11
click at [802, 153] on li "Edit" at bounding box center [817, 156] width 46 height 14
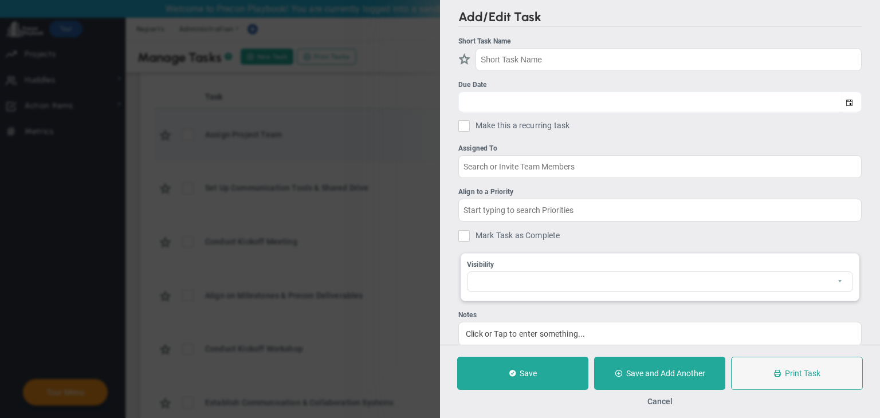
type input "Assign Project Team"
type input "[DATE]"
type input "[PERSON_NAME] A"
type input "Project Launch - [PERSON_NAME] Test Project"
type input "[PERSON_NAME] Test Project"
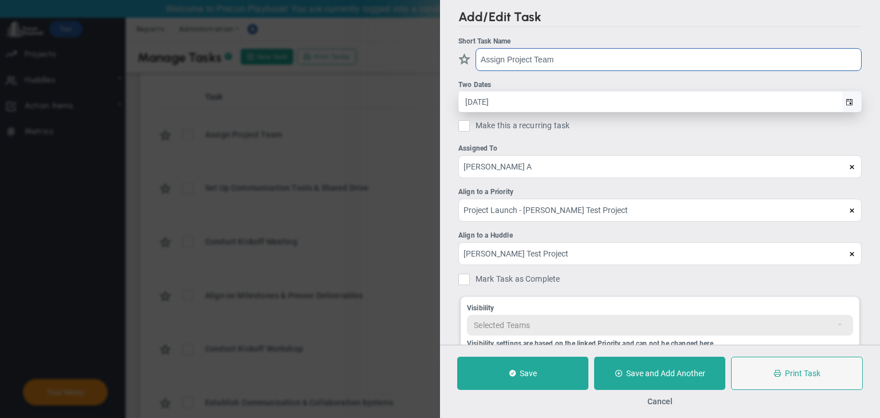
click at [844, 99] on span "select" at bounding box center [851, 102] width 19 height 20
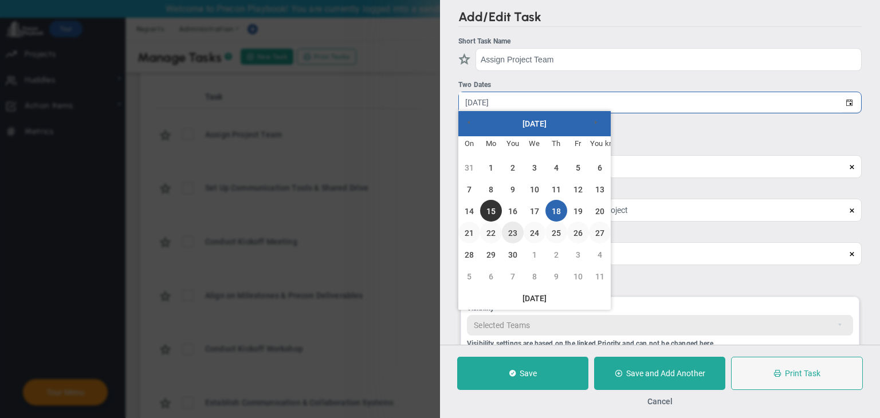
click at [511, 243] on link "23" at bounding box center [513, 233] width 22 height 22
type input "[DATE]"
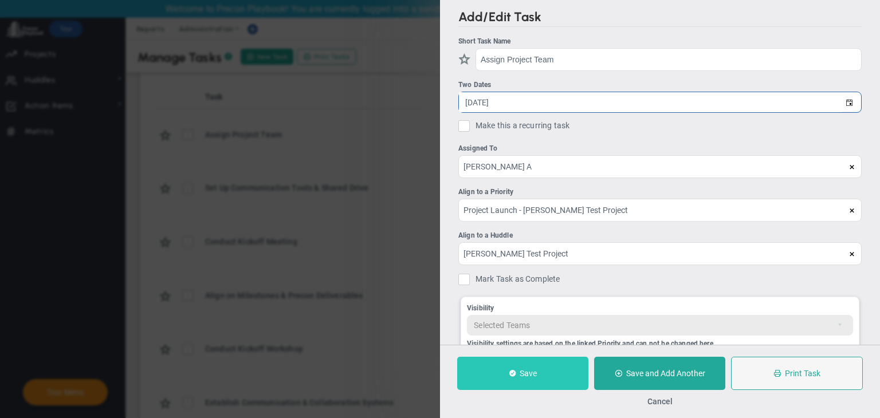
click at [520, 383] on button "Save" at bounding box center [522, 373] width 131 height 33
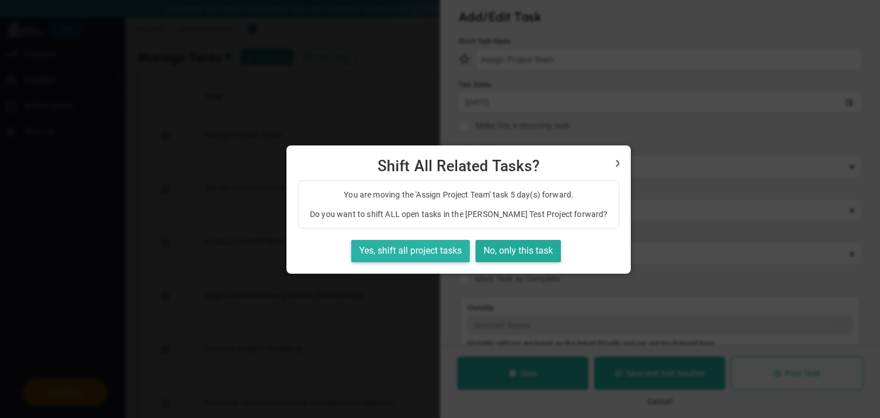
click at [396, 245] on font "Yes, shift all project tasks" at bounding box center [410, 251] width 103 height 13
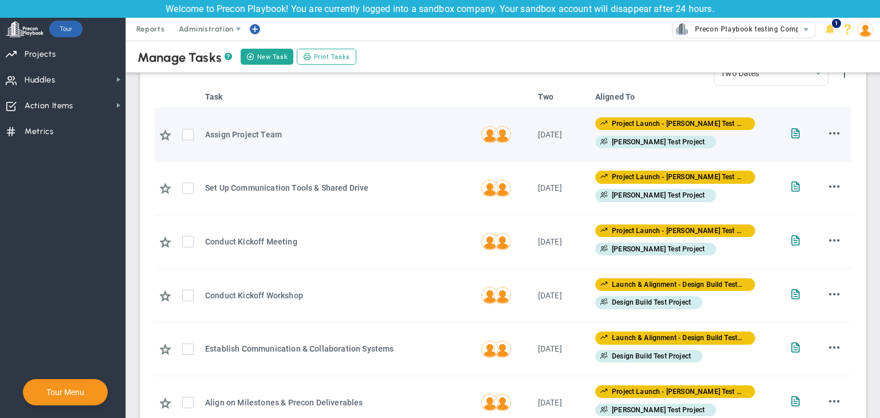
drag, startPoint x: 568, startPoint y: 138, endPoint x: 527, endPoint y: 136, distance: 41.8
click at [534, 136] on td "[DATE] [DATE]" at bounding box center [562, 135] width 57 height 54
click at [829, 129] on span at bounding box center [834, 133] width 11 height 11
click at [805, 156] on li "Edit" at bounding box center [817, 156] width 46 height 14
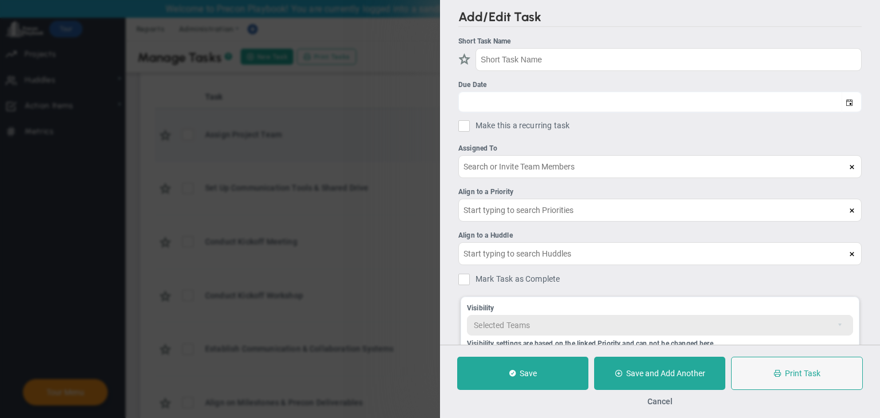
type input "Assign Project Team"
type input "[DATE]"
type input "[PERSON_NAME] A"
type input "Project Launch - [PERSON_NAME] Test Project"
type input "[PERSON_NAME] Test Project"
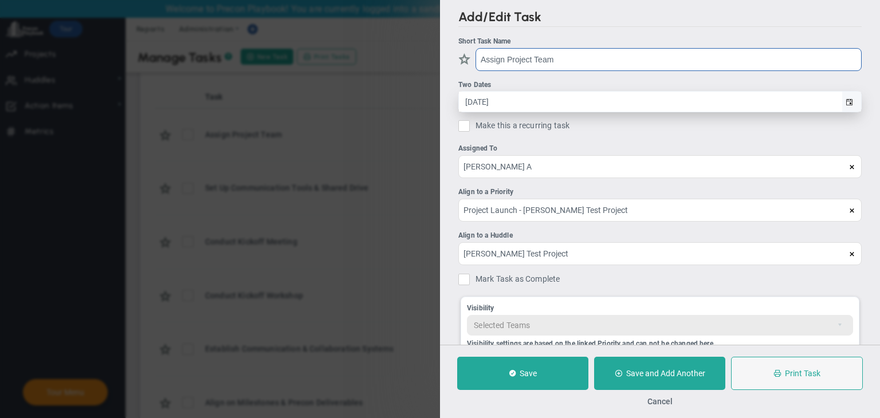
click at [845, 104] on span "select" at bounding box center [851, 102] width 19 height 20
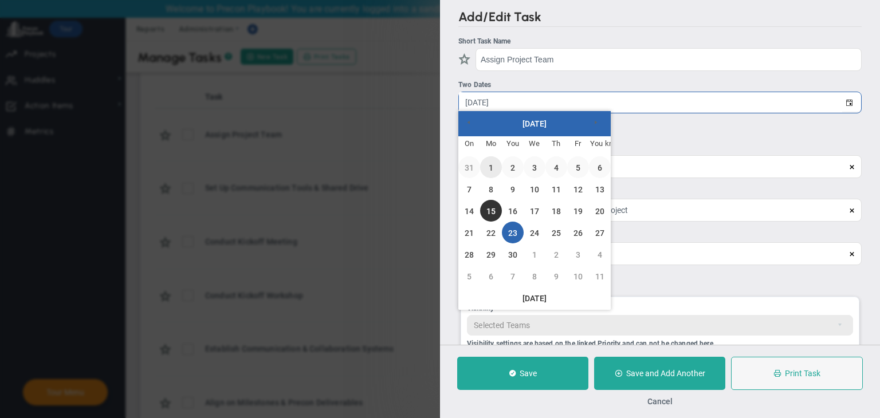
click at [487, 173] on link "1" at bounding box center [491, 167] width 22 height 22
type input "[DATE]"
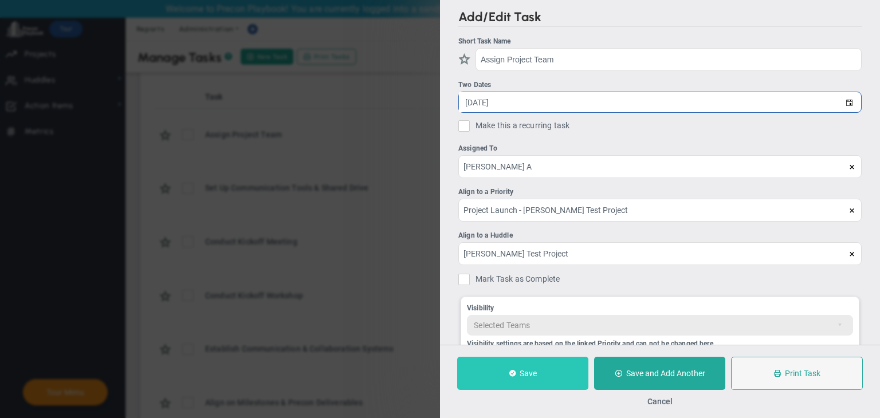
click at [507, 379] on button "Save" at bounding box center [522, 373] width 131 height 33
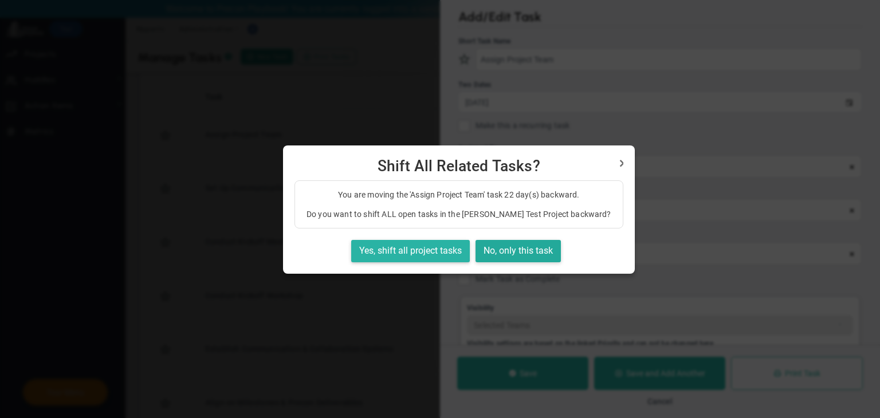
click at [415, 251] on font "Yes, shift all project tasks" at bounding box center [410, 250] width 103 height 11
